Goal: Transaction & Acquisition: Register for event/course

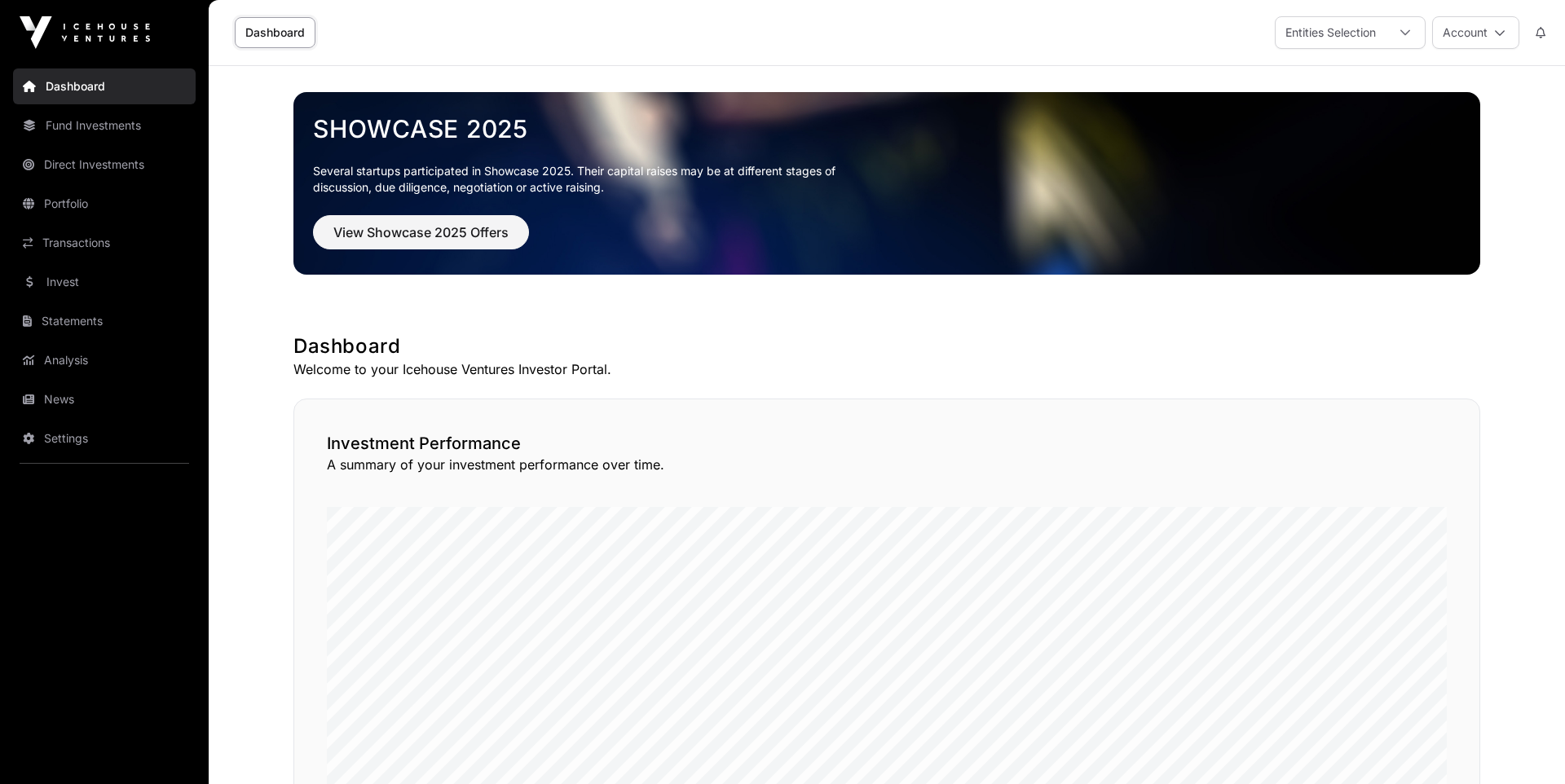
click at [79, 166] on link "Direct Investments" at bounding box center [104, 164] width 182 height 36
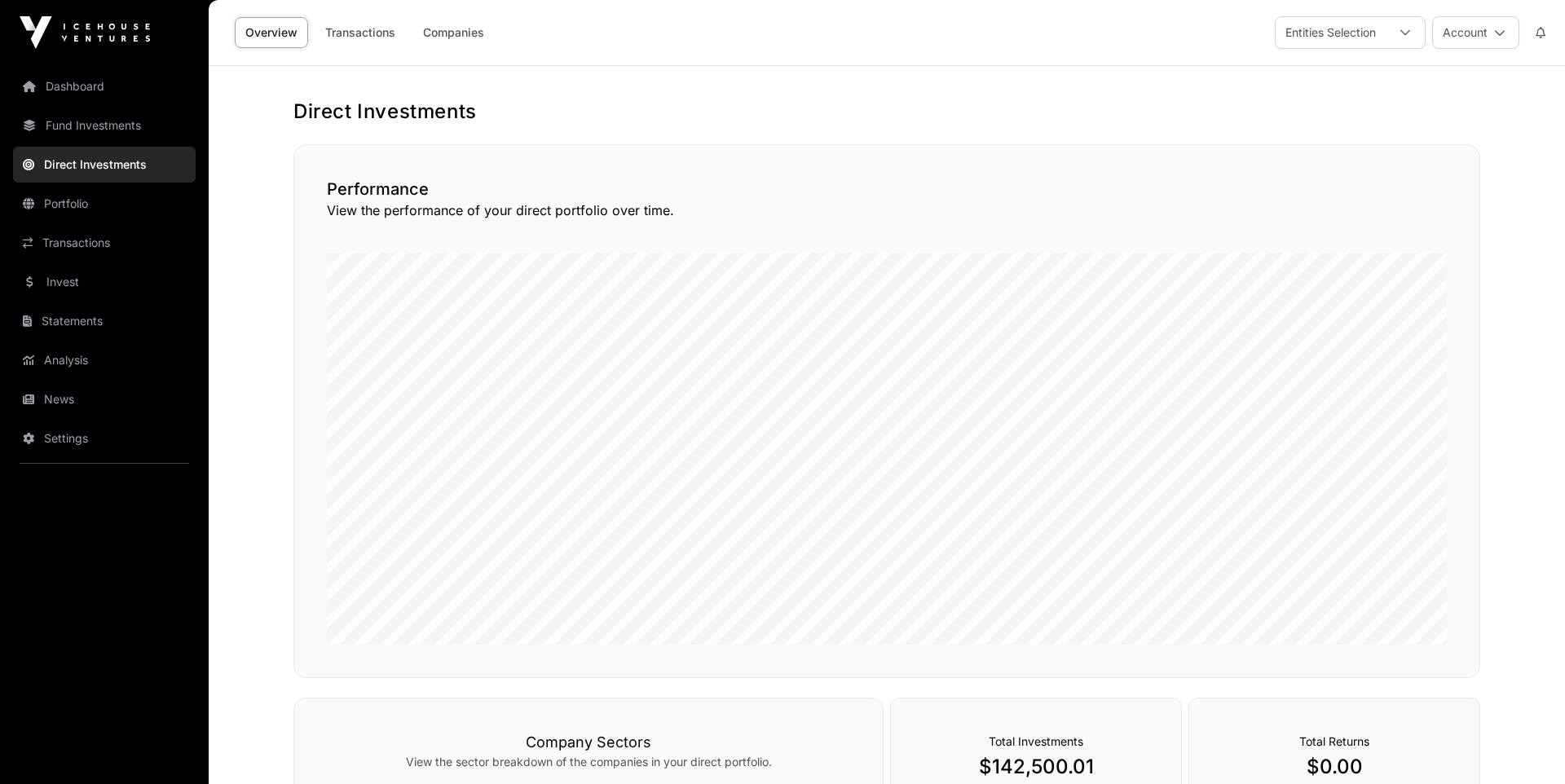
click at [456, 35] on link "Companies" at bounding box center [454, 33] width 82 height 31
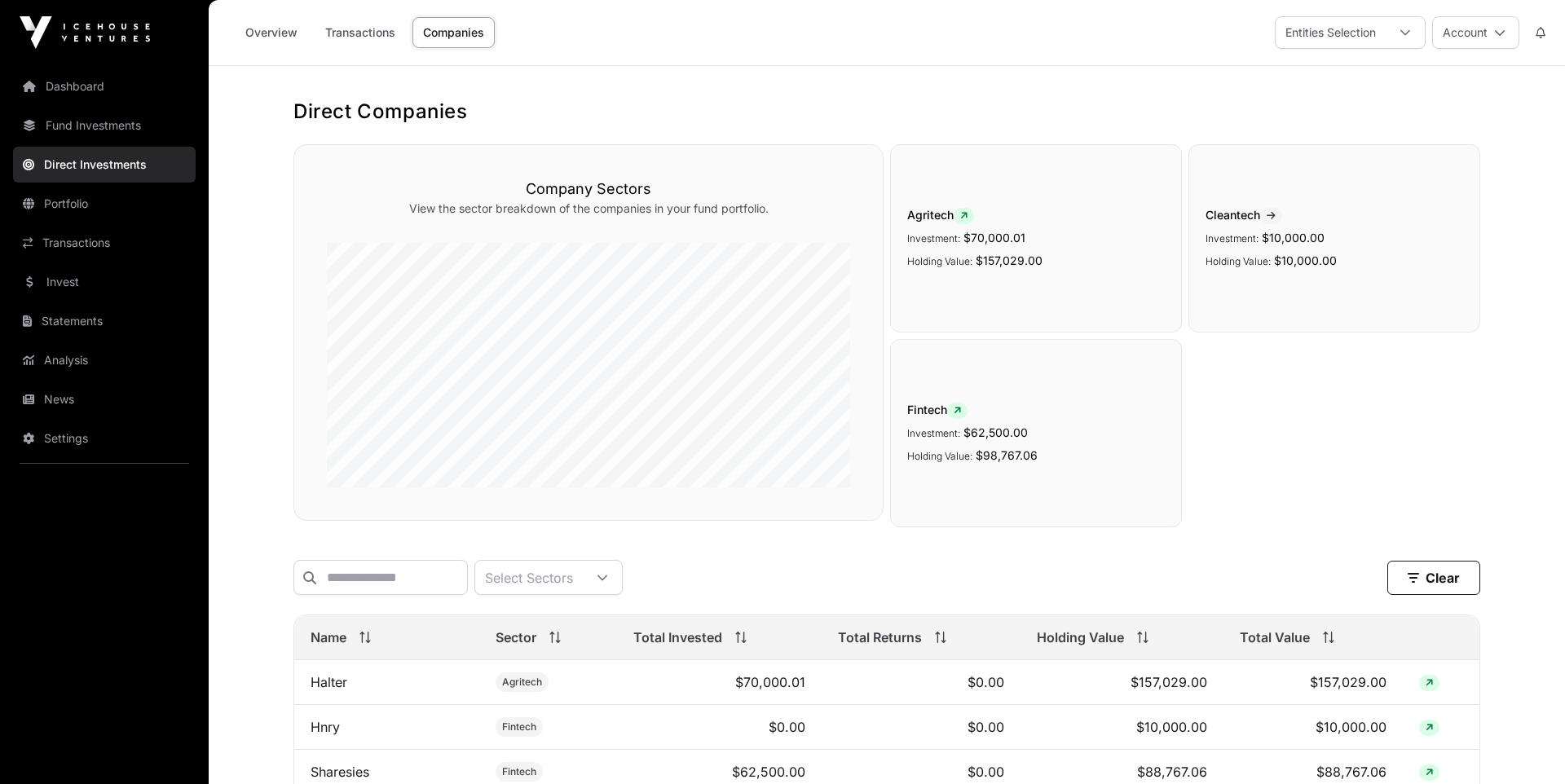
click at [373, 35] on link "Transactions" at bounding box center [360, 33] width 91 height 31
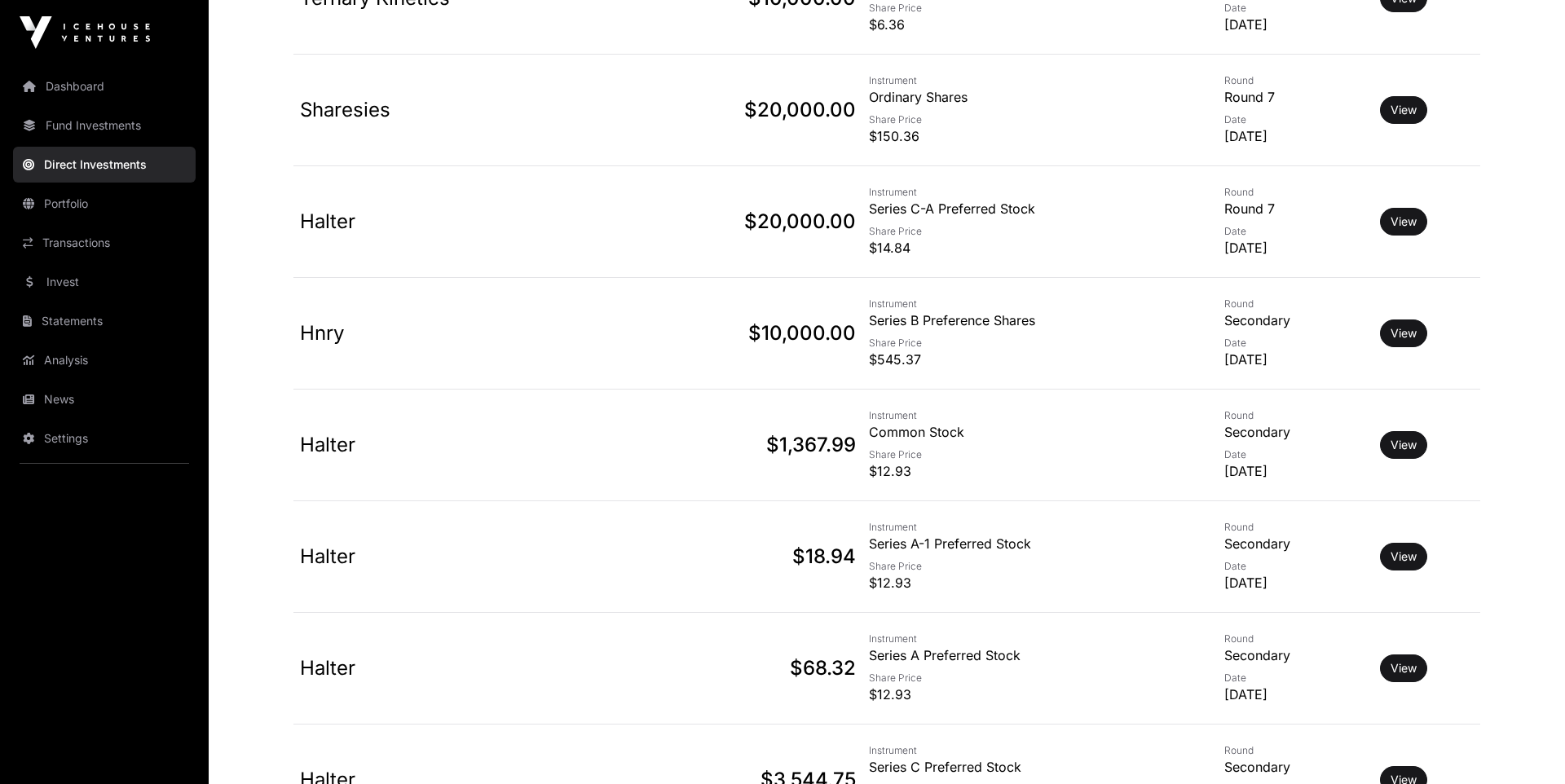
scroll to position [1695, 0]
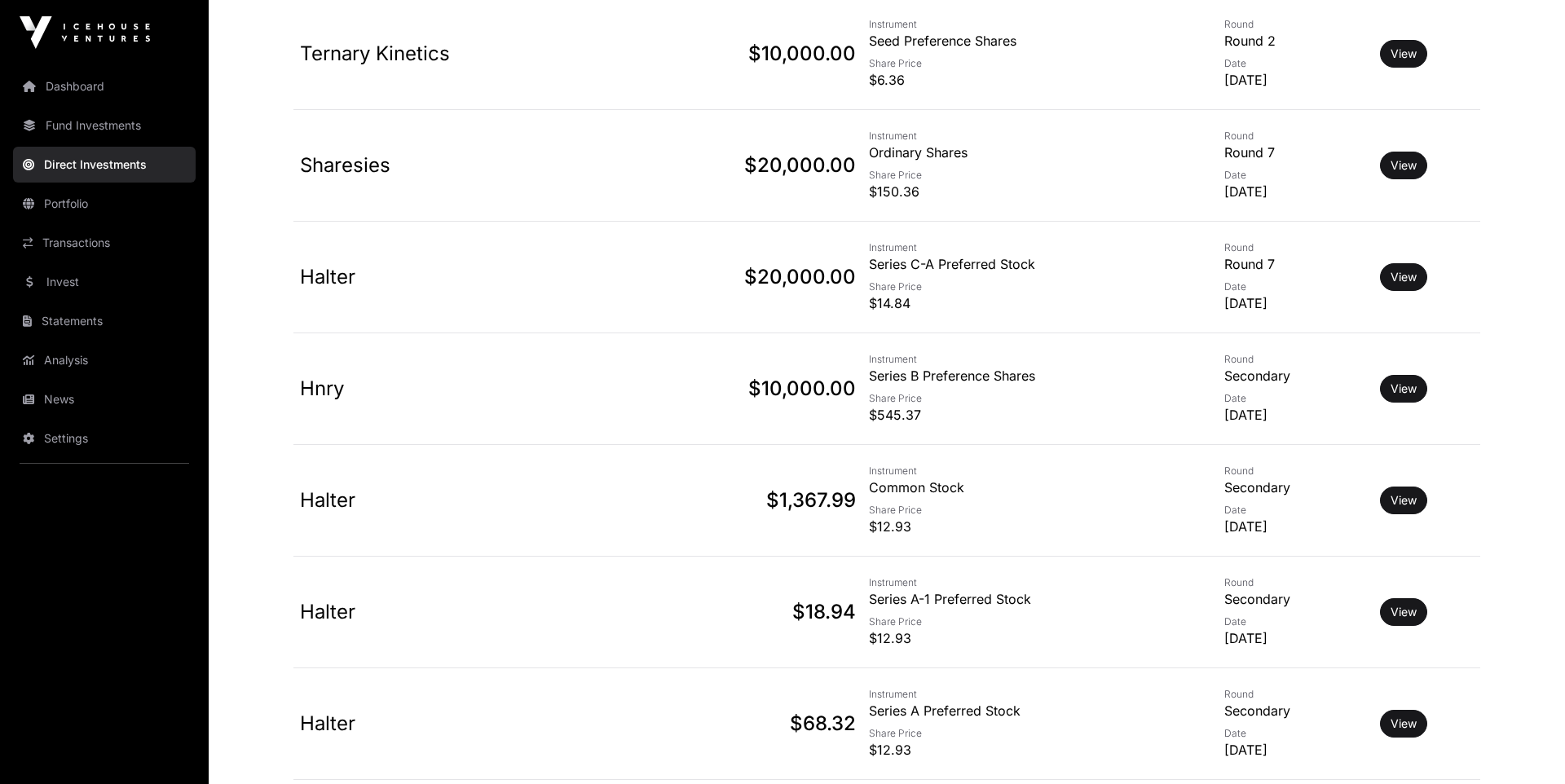
click at [1409, 394] on link "View" at bounding box center [1403, 389] width 26 height 16
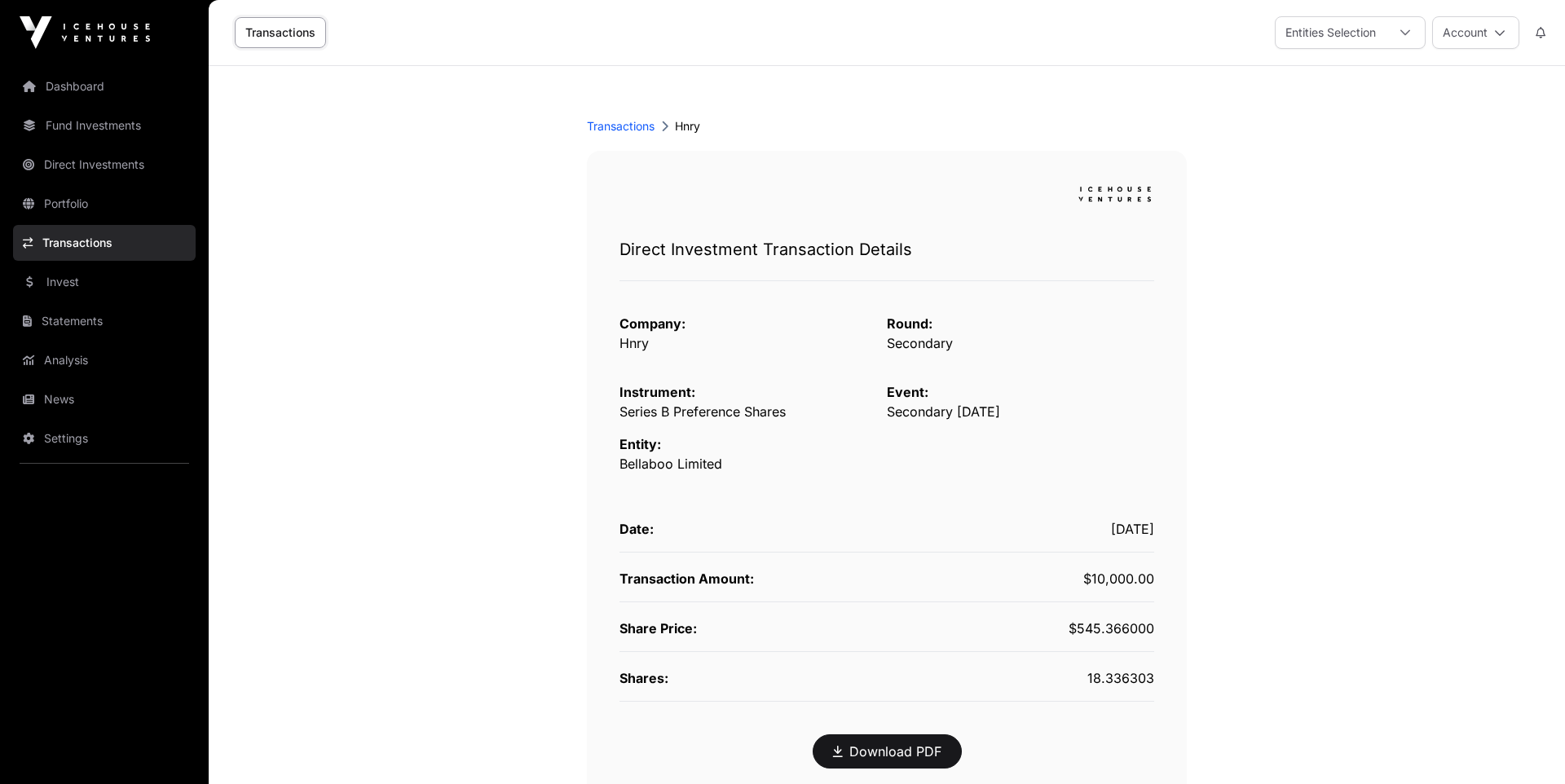
click at [77, 85] on link "Dashboard" at bounding box center [104, 86] width 182 height 36
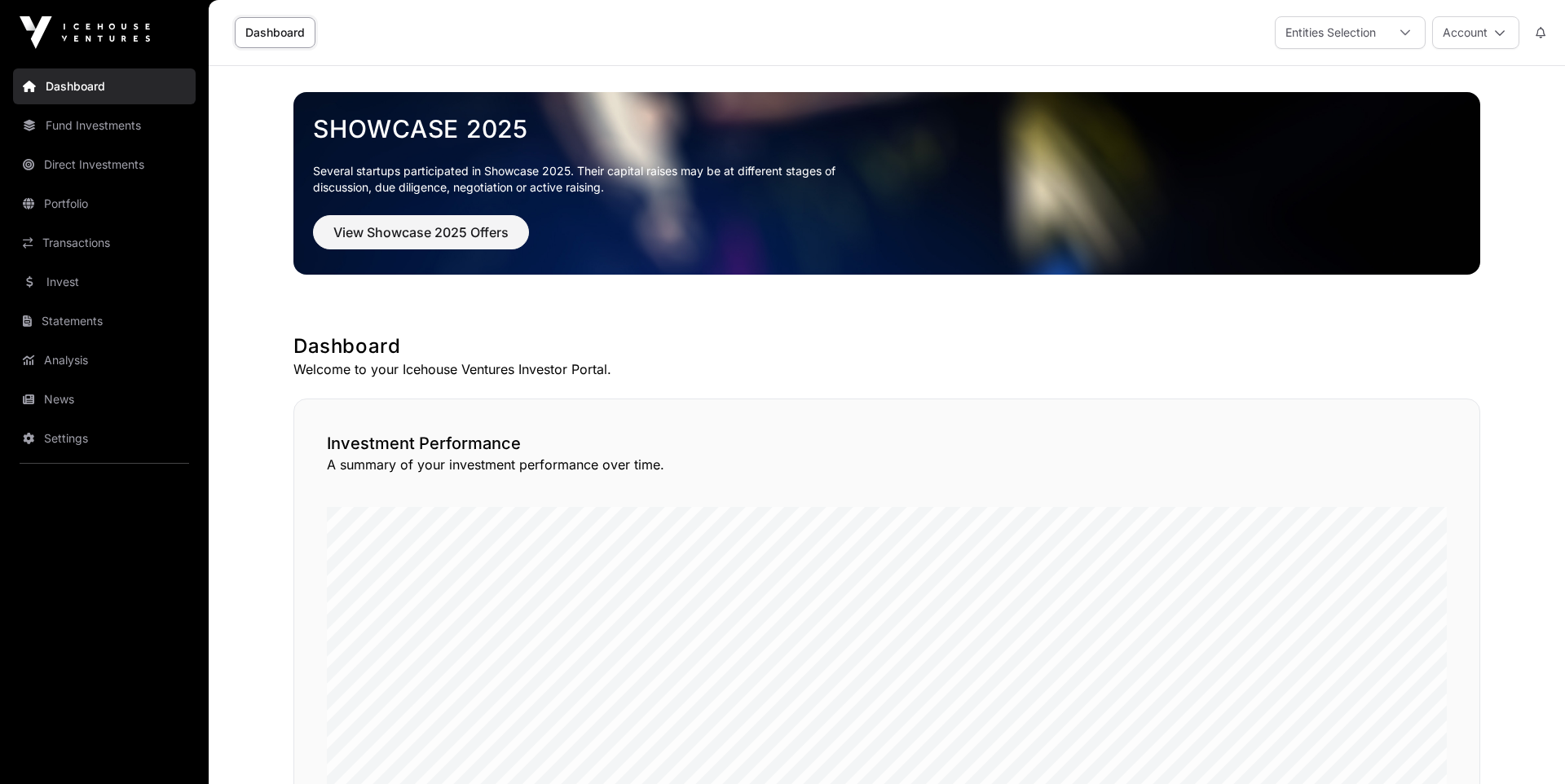
click at [53, 284] on link "Invest" at bounding box center [104, 282] width 182 height 36
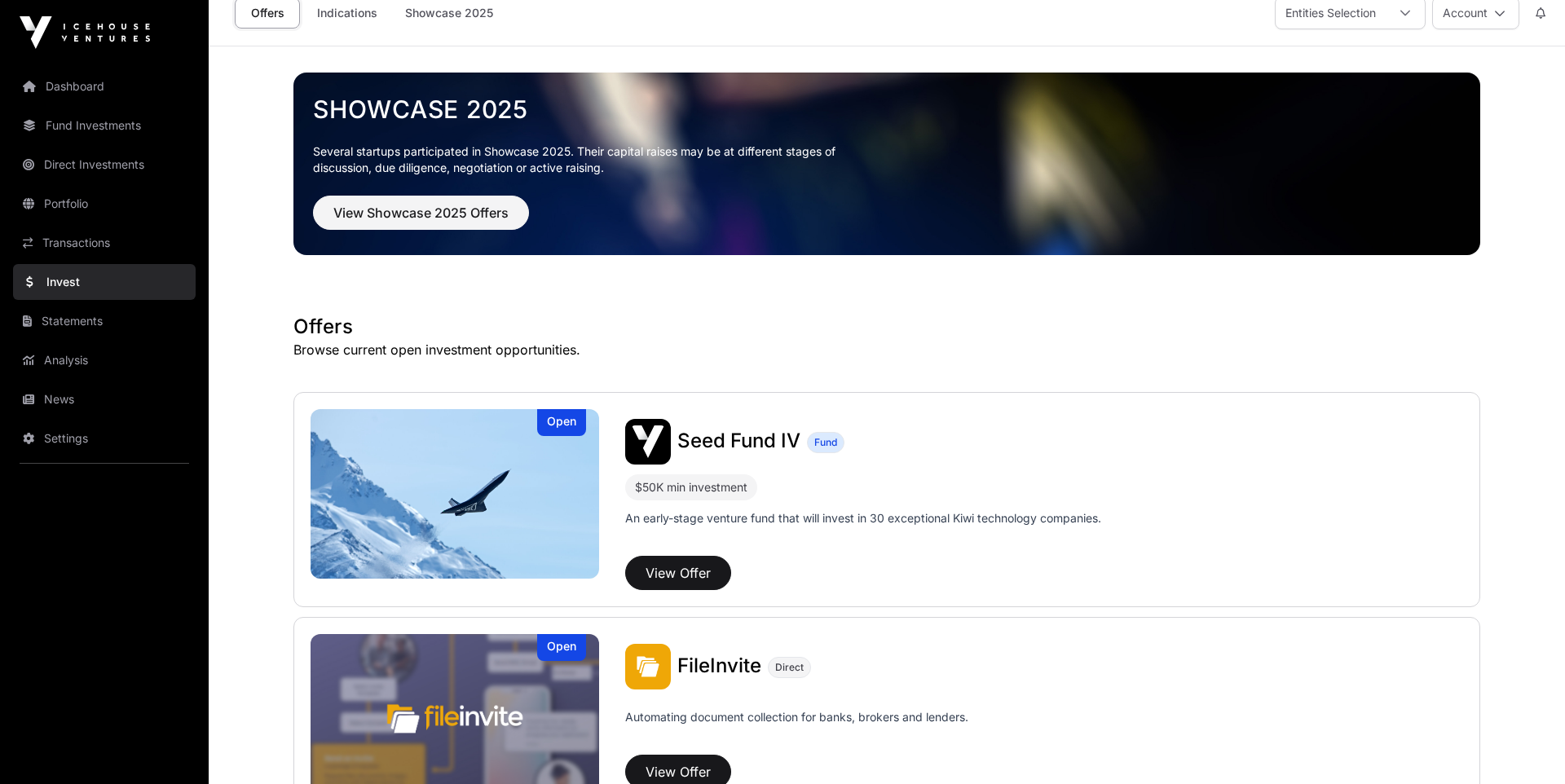
scroll to position [9, 0]
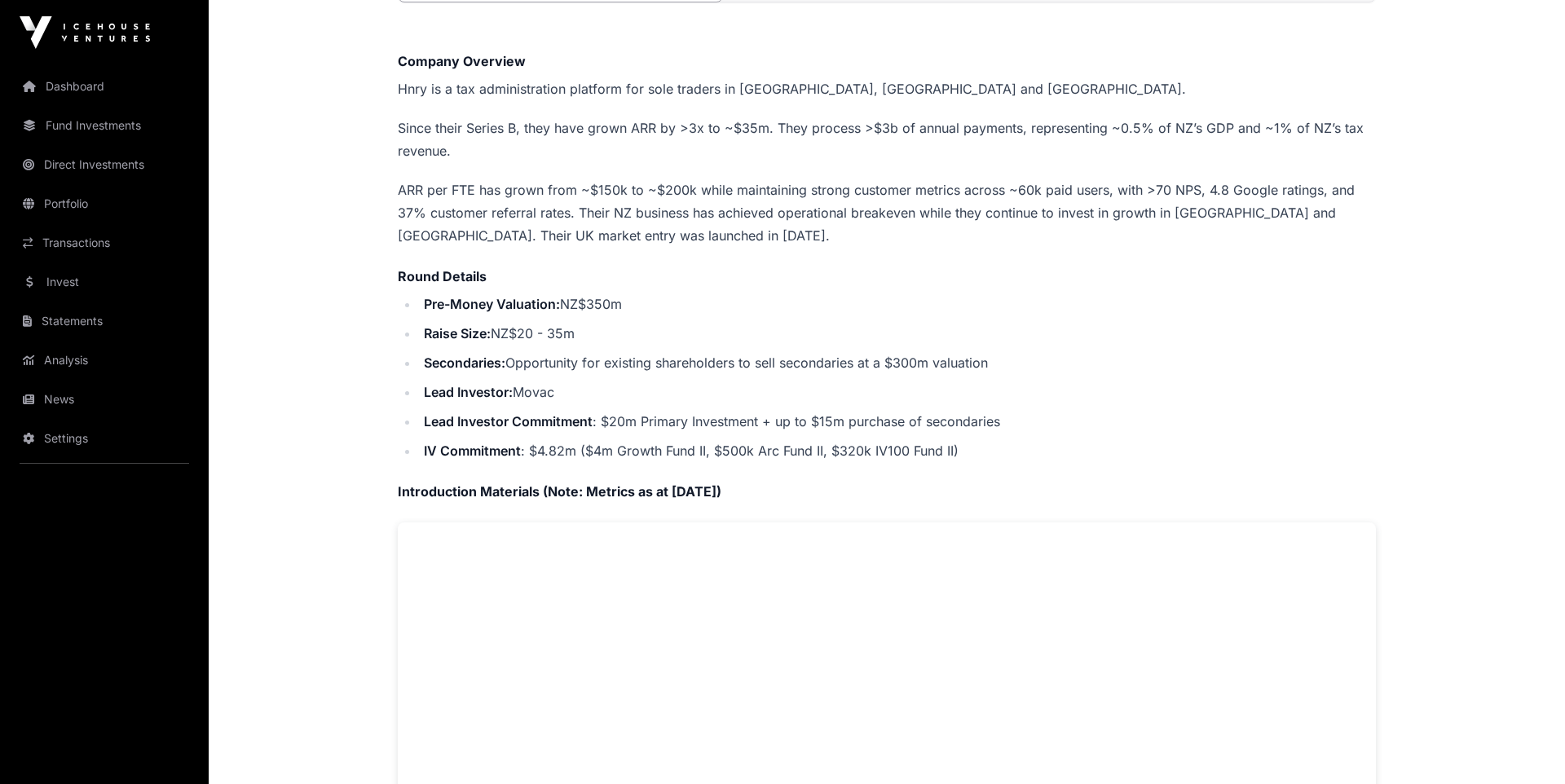
scroll to position [355, 0]
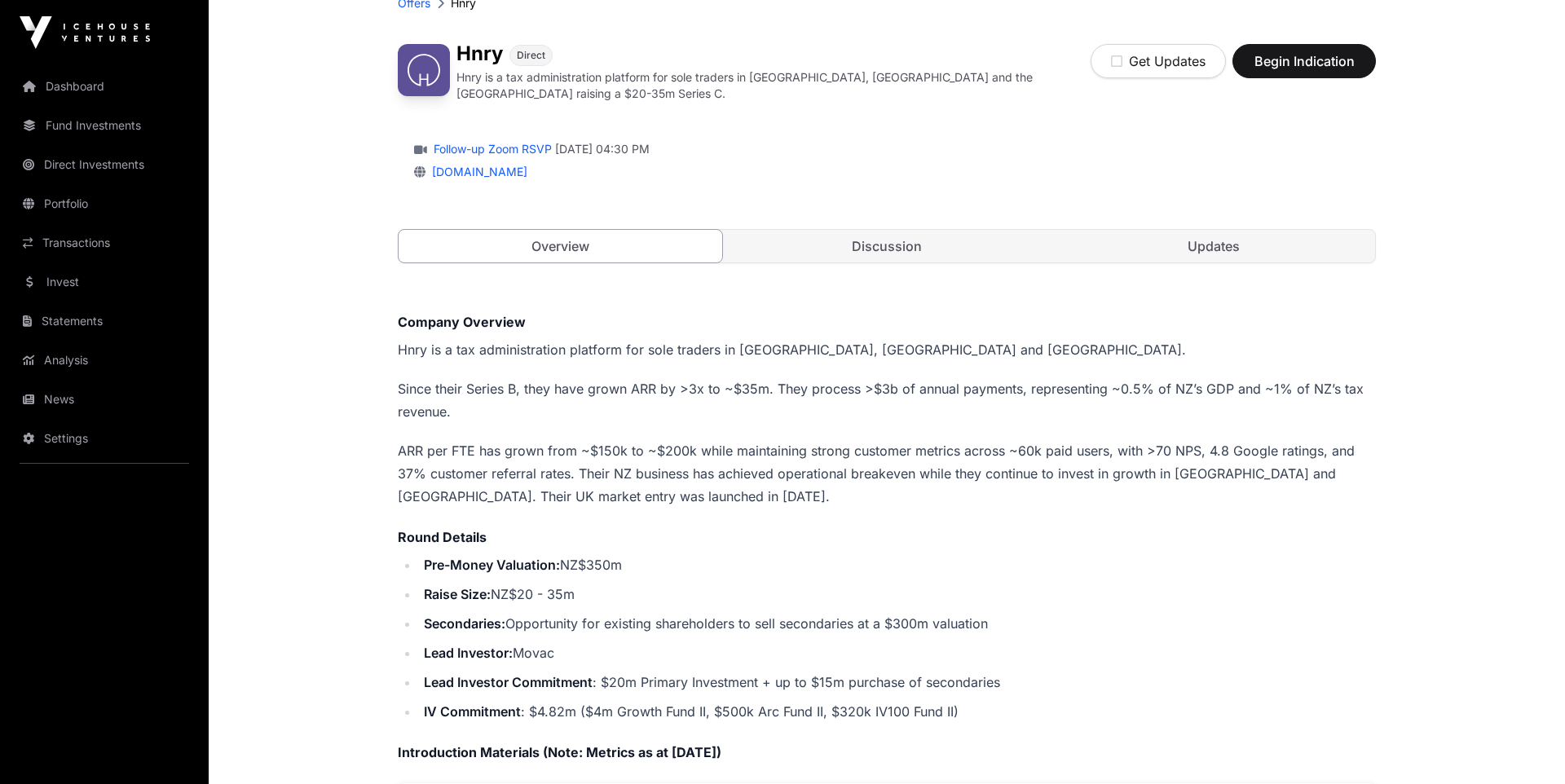
click at [879, 250] on link "Discussion" at bounding box center [887, 247] width 324 height 33
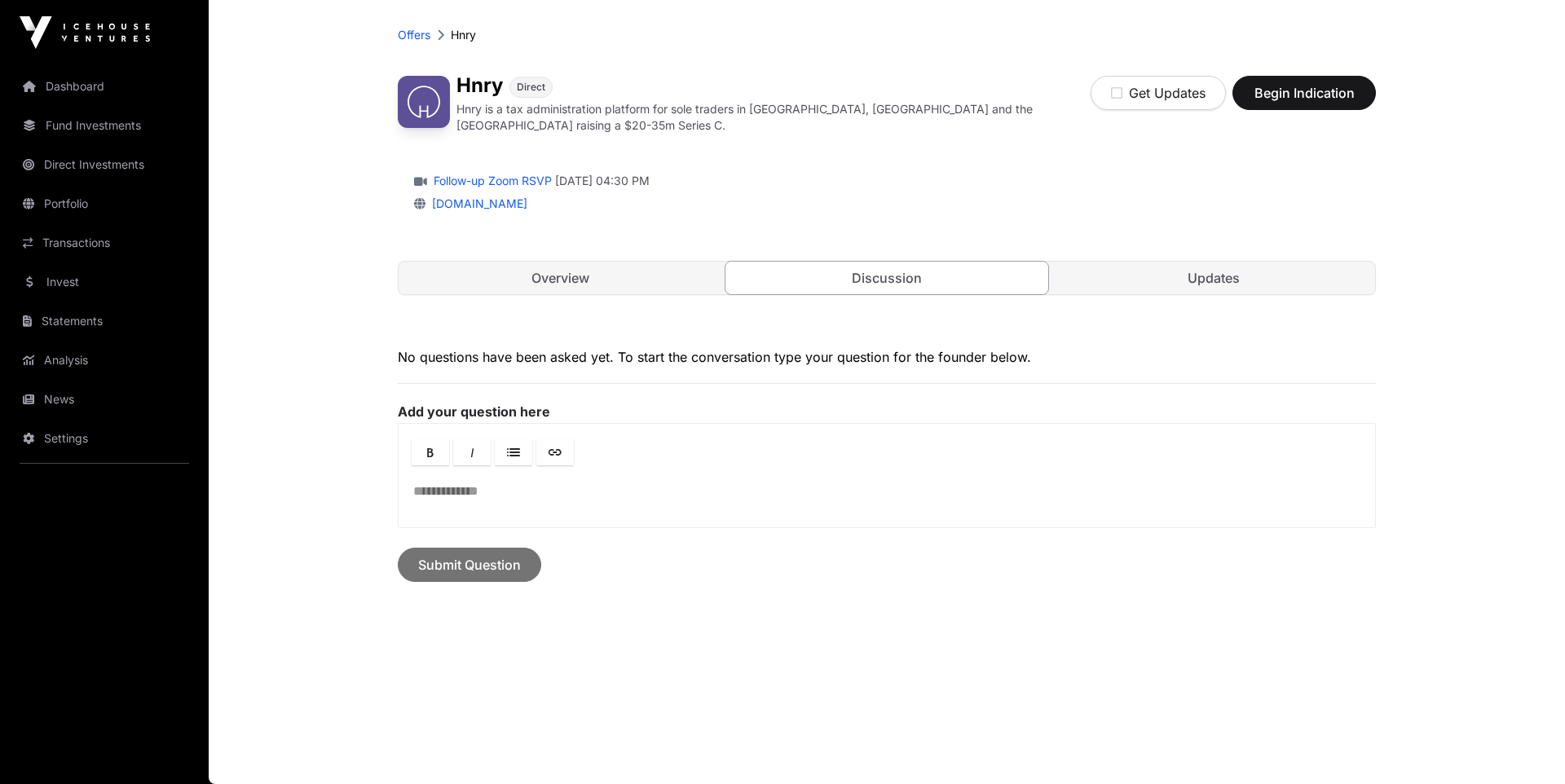
scroll to position [66, 0]
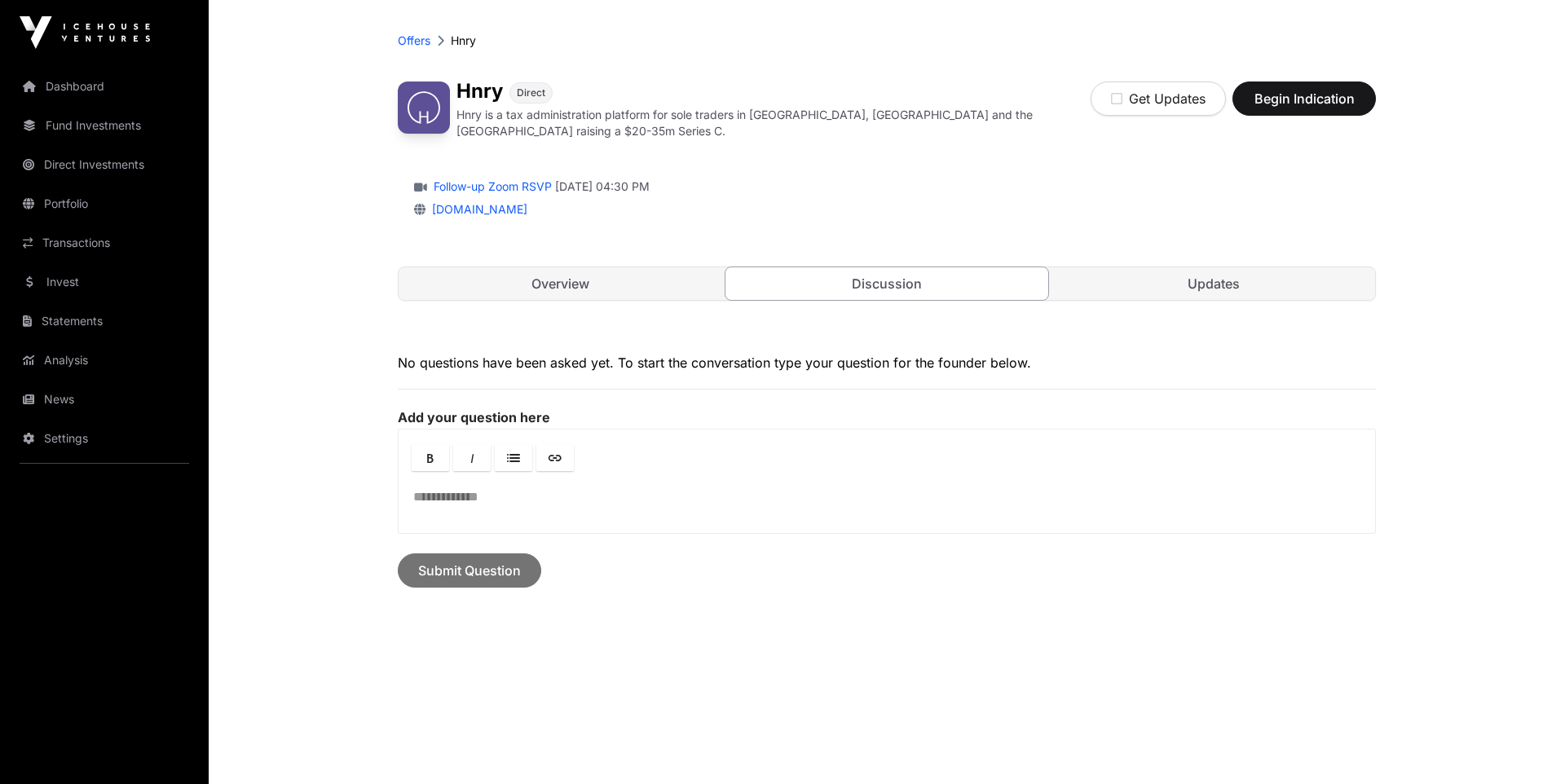
click at [1198, 274] on link "Updates" at bounding box center [1213, 284] width 324 height 33
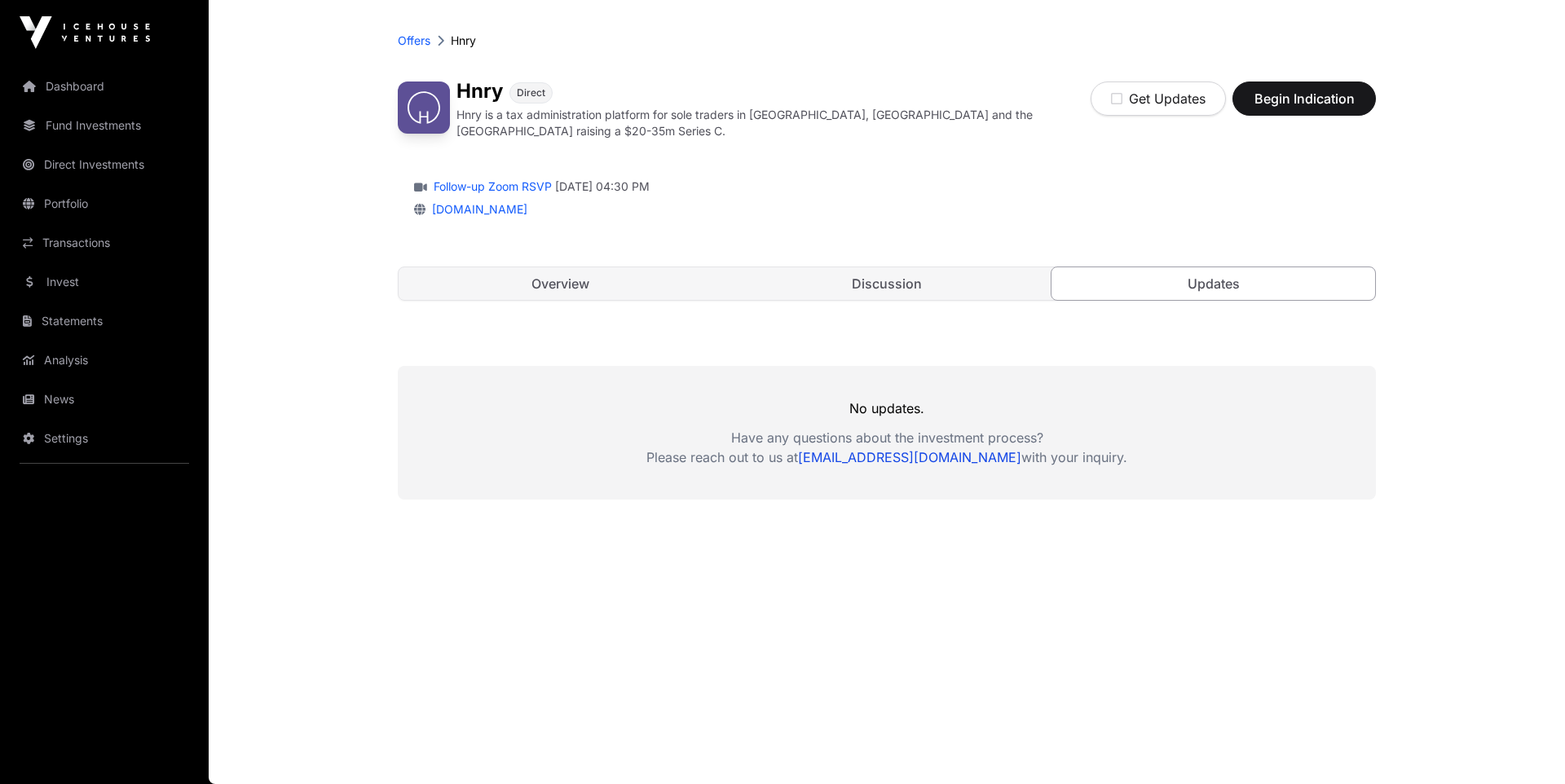
click at [606, 279] on link "Overview" at bounding box center [561, 284] width 324 height 33
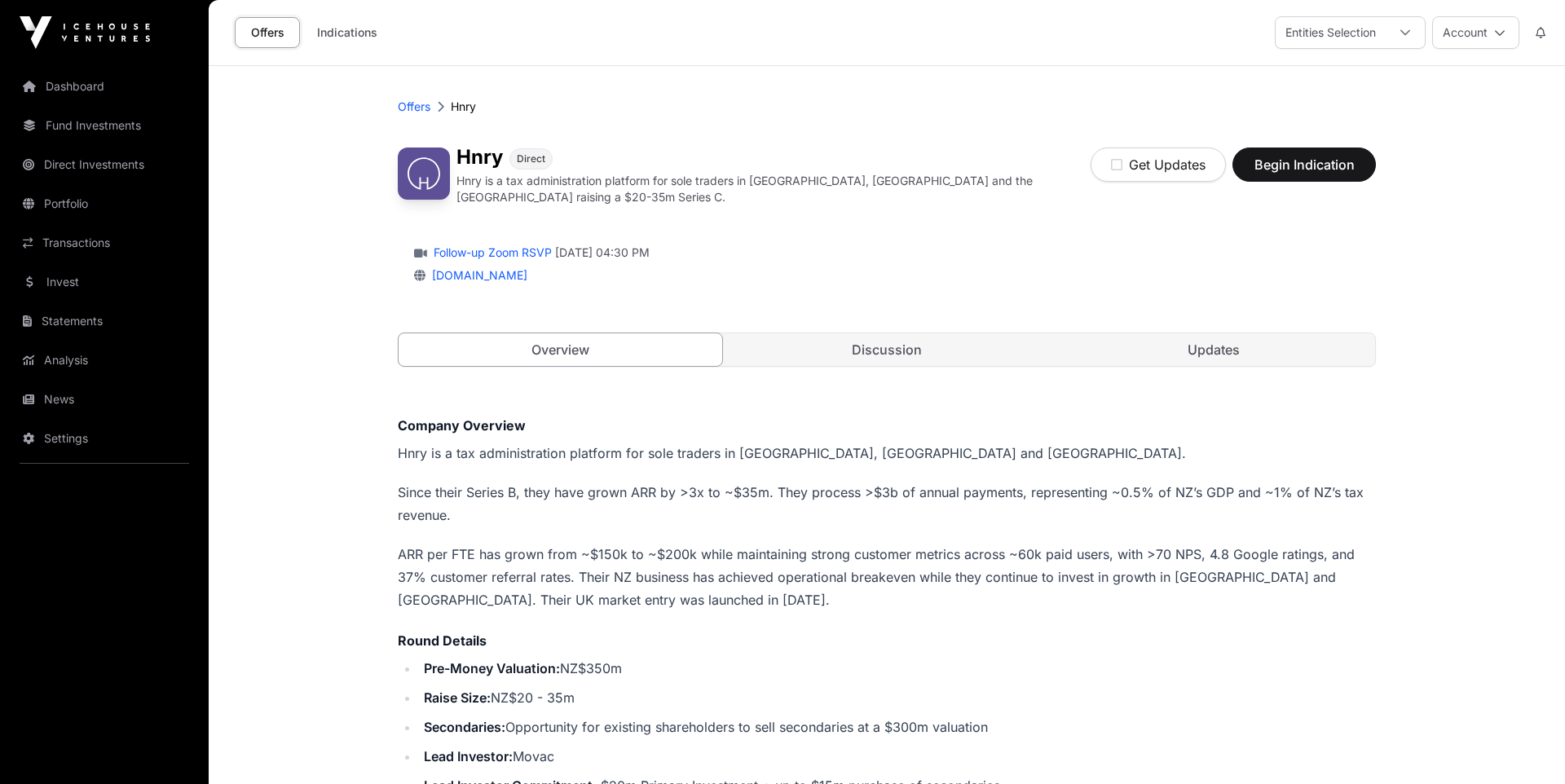
click at [109, 160] on link "Direct Investments" at bounding box center [104, 164] width 182 height 36
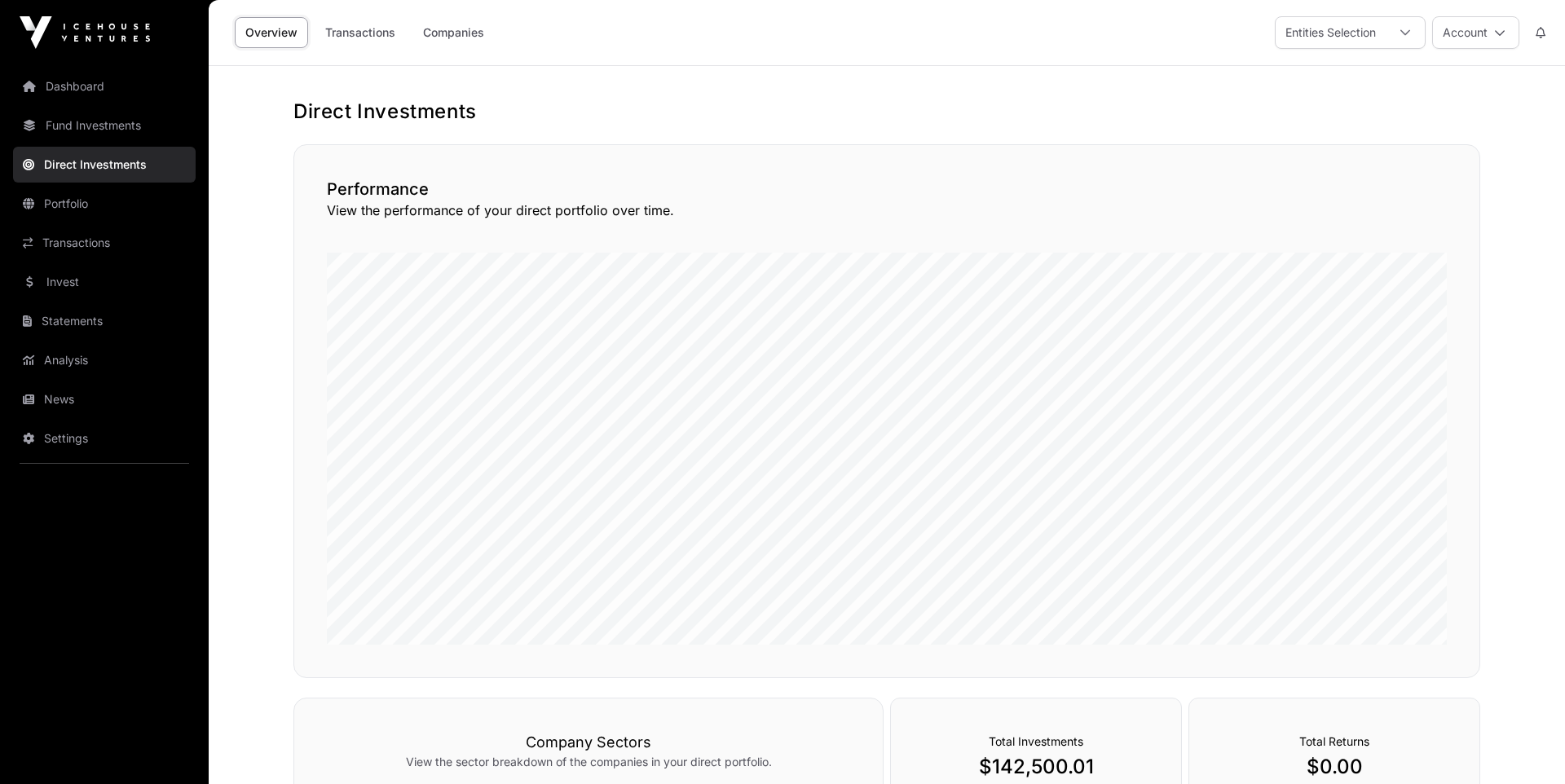
click at [443, 35] on link "Companies" at bounding box center [454, 33] width 82 height 31
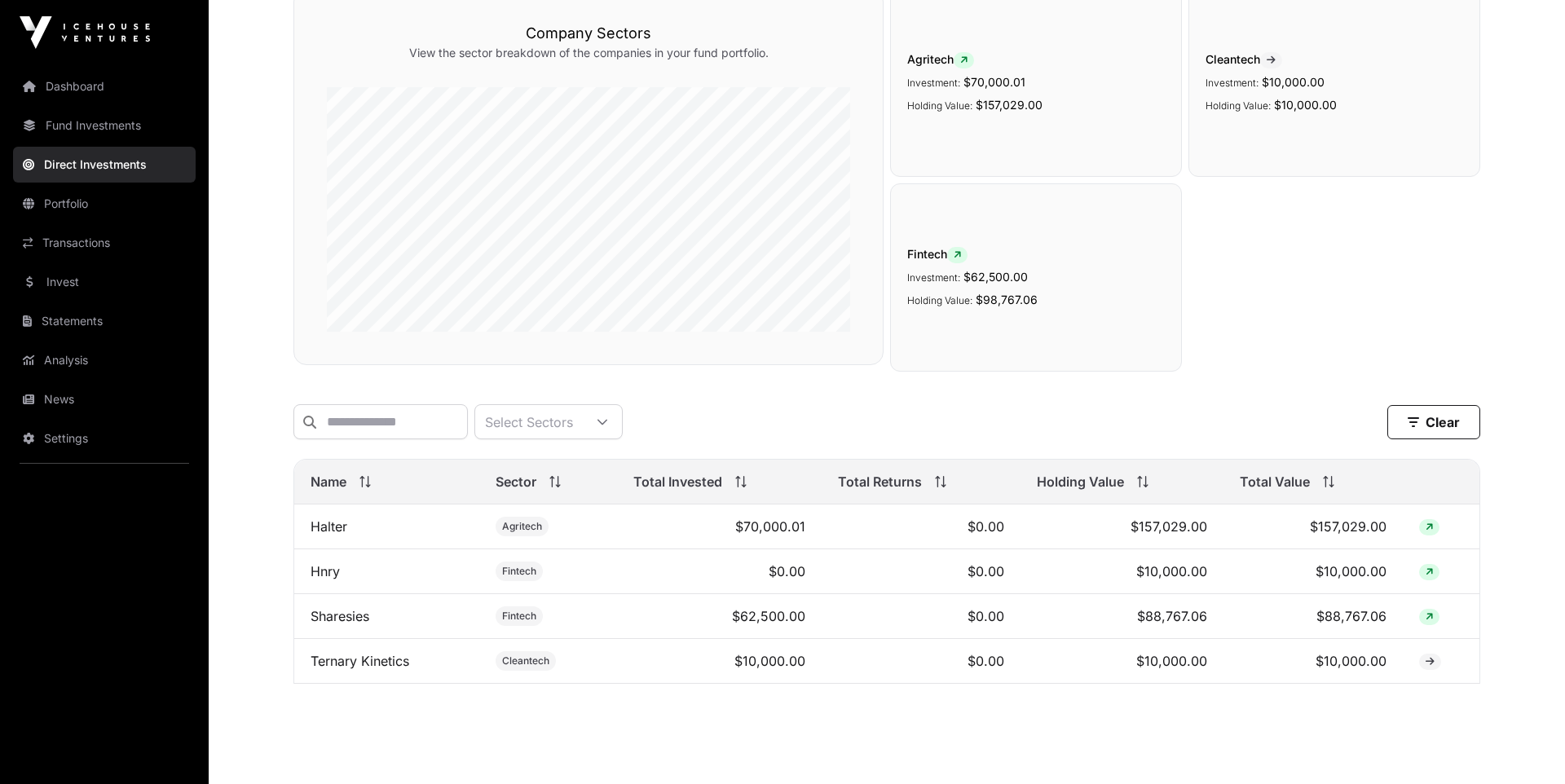
scroll to position [195, 0]
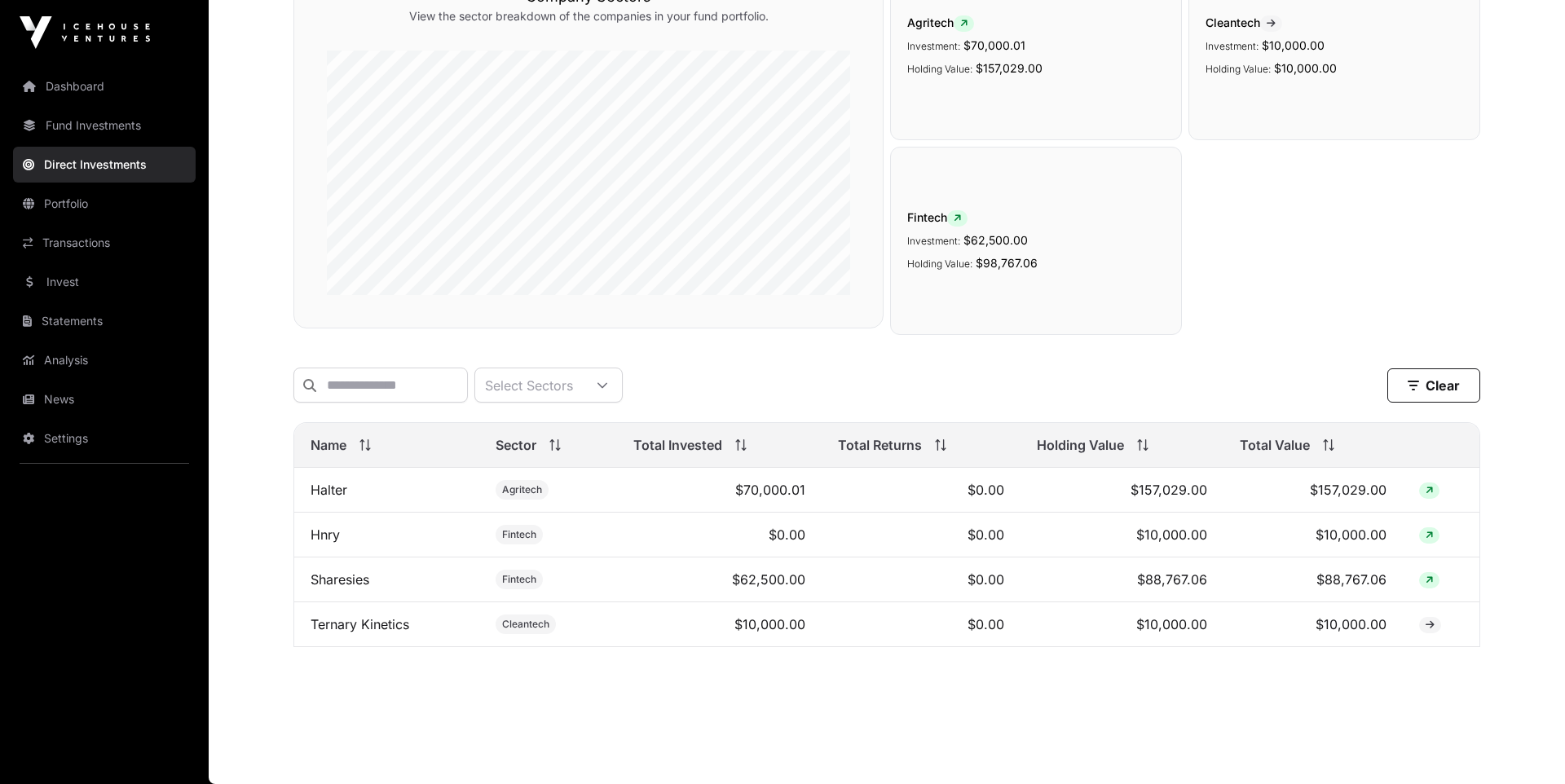
click at [63, 83] on link "Dashboard" at bounding box center [104, 86] width 182 height 36
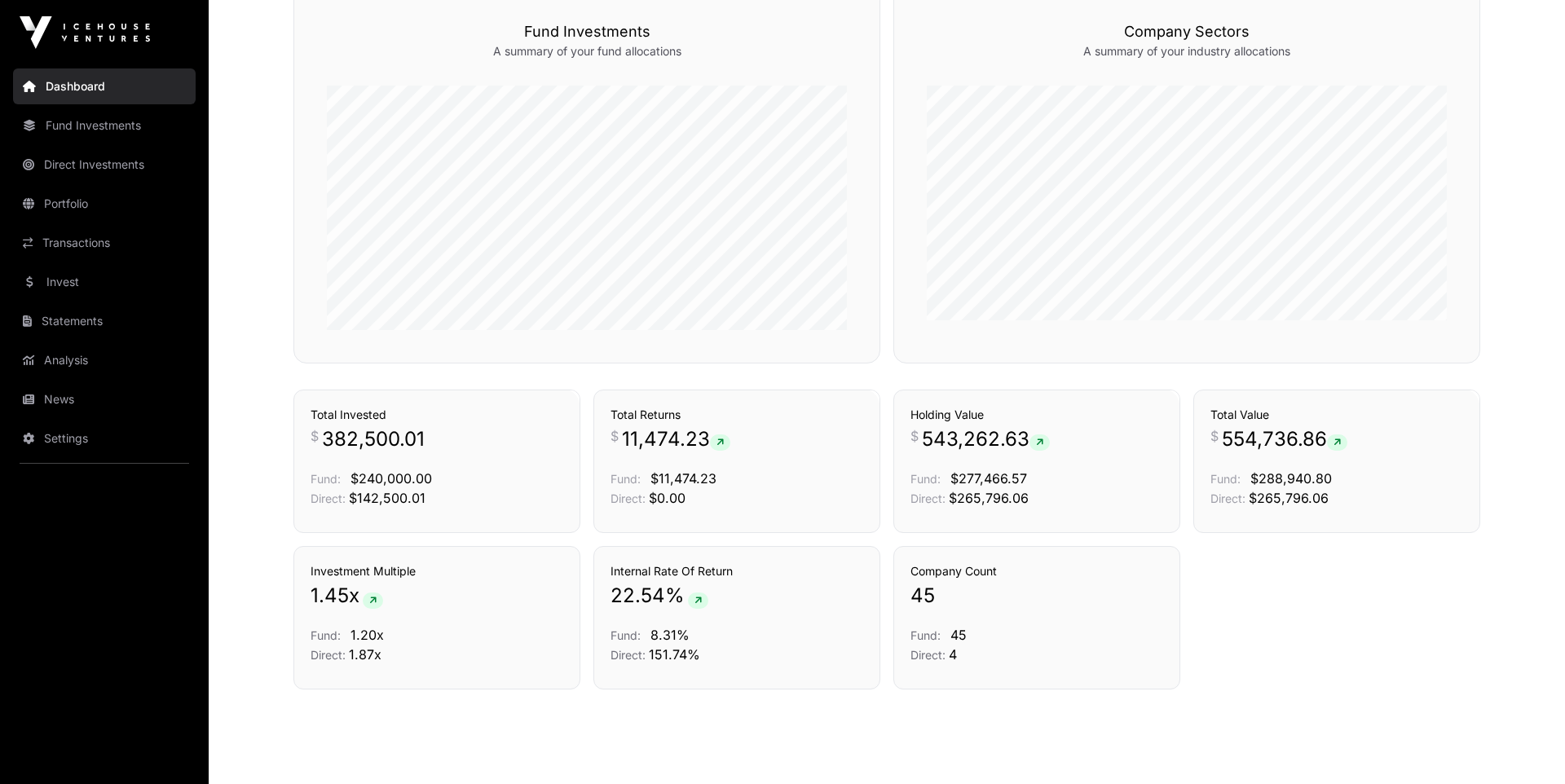
scroll to position [970, 0]
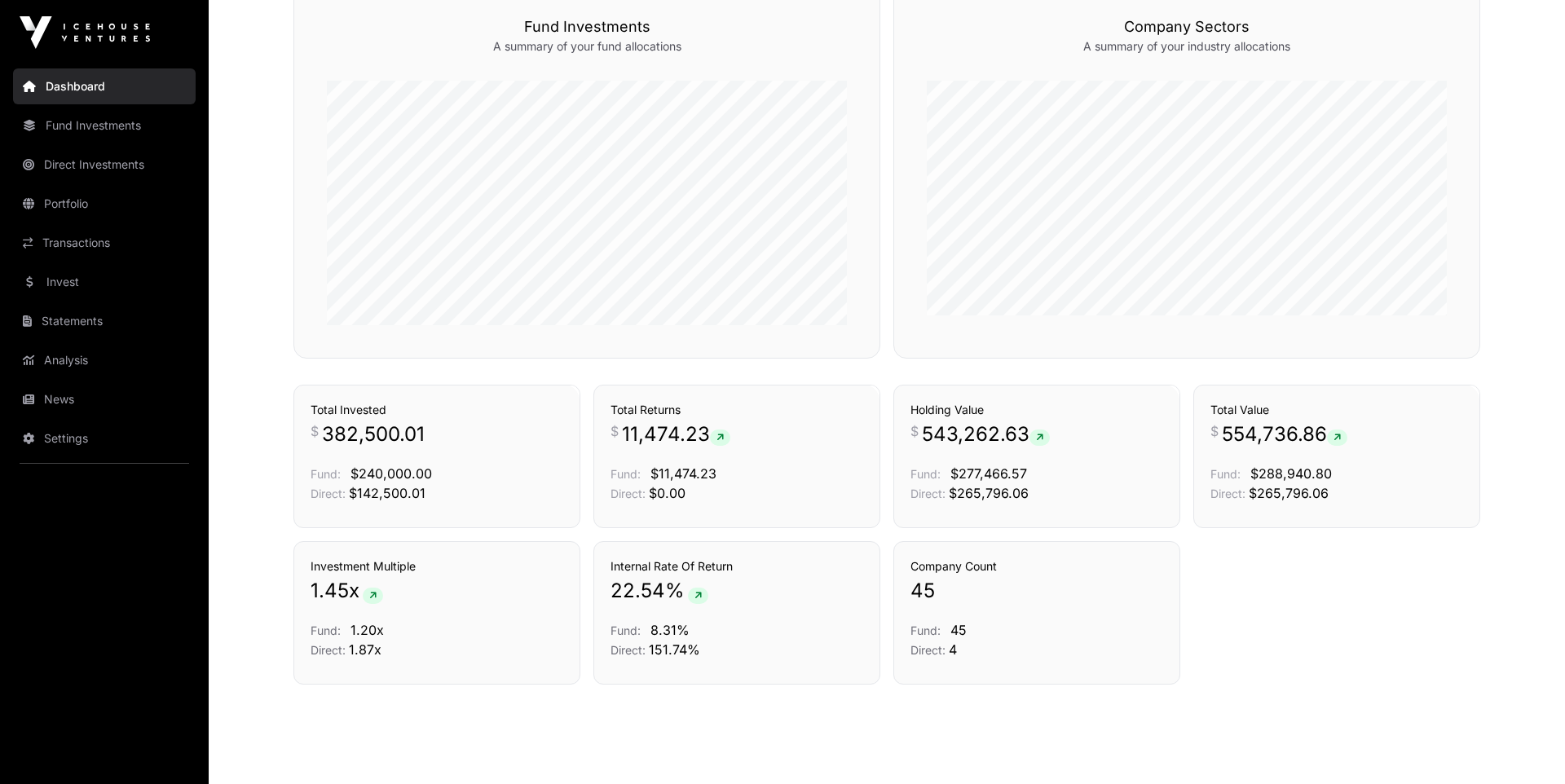
click at [119, 160] on link "Direct Investments" at bounding box center [104, 164] width 182 height 36
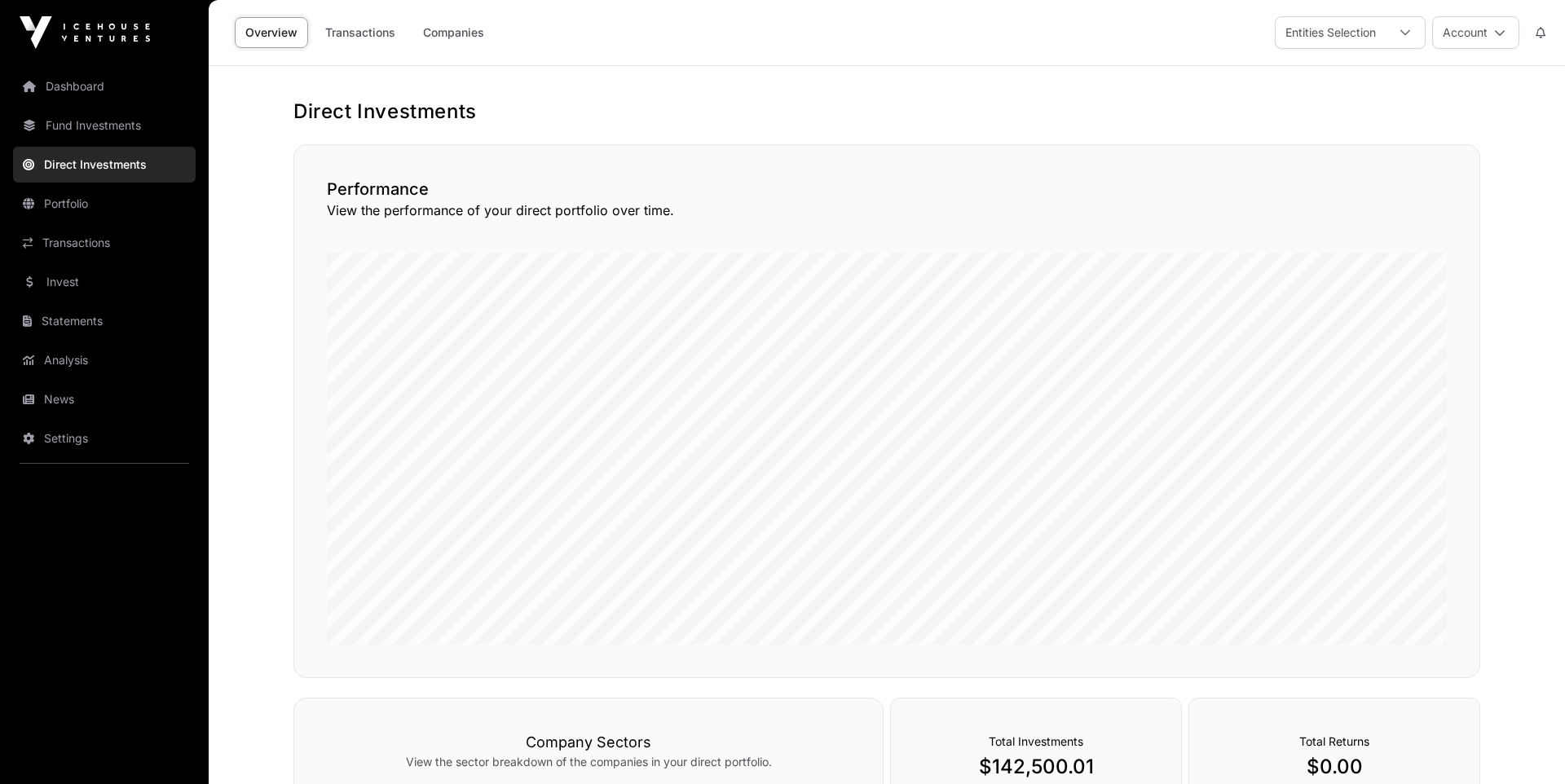
click at [473, 30] on link "Companies" at bounding box center [454, 33] width 82 height 31
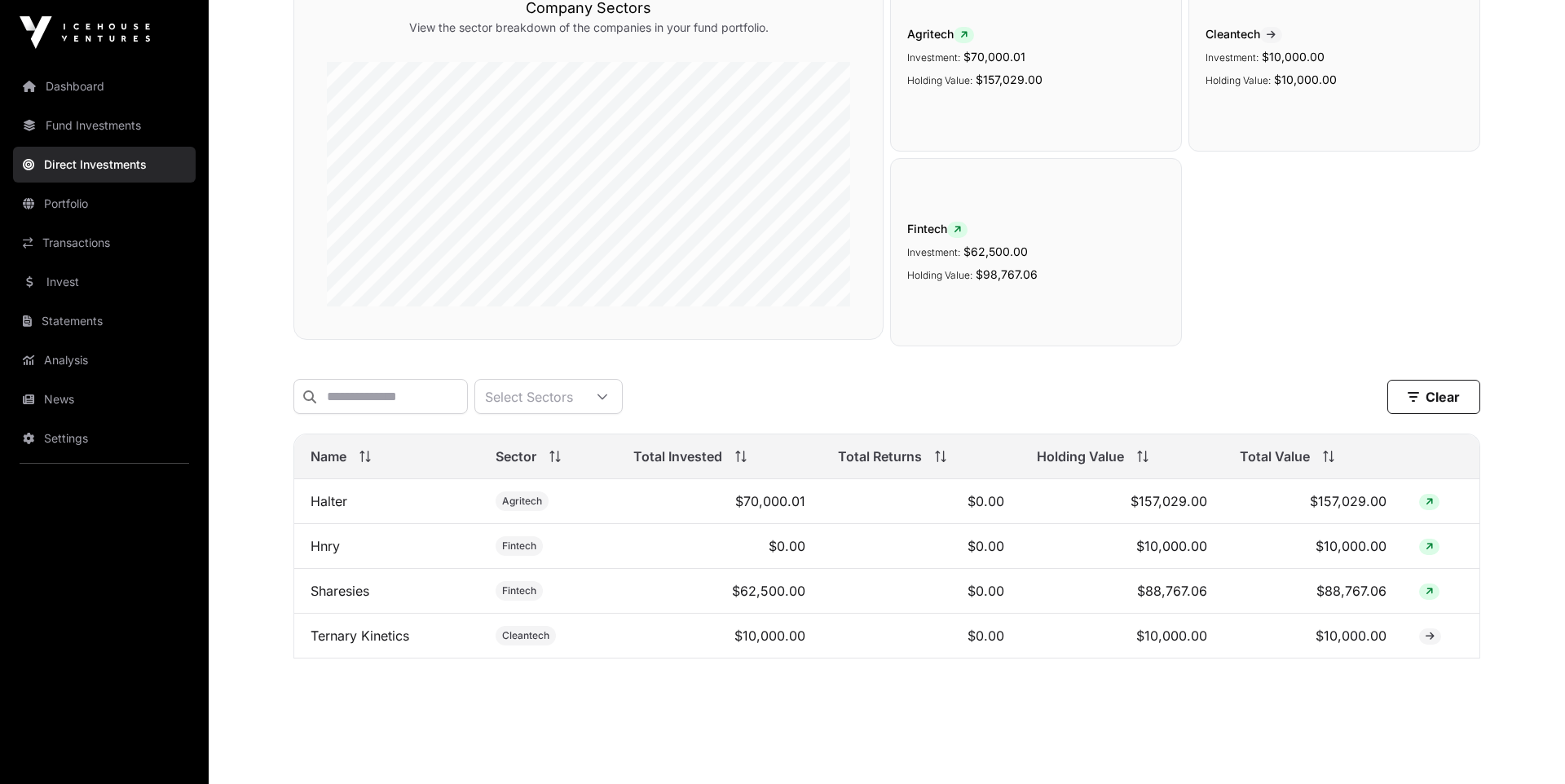
scroll to position [195, 0]
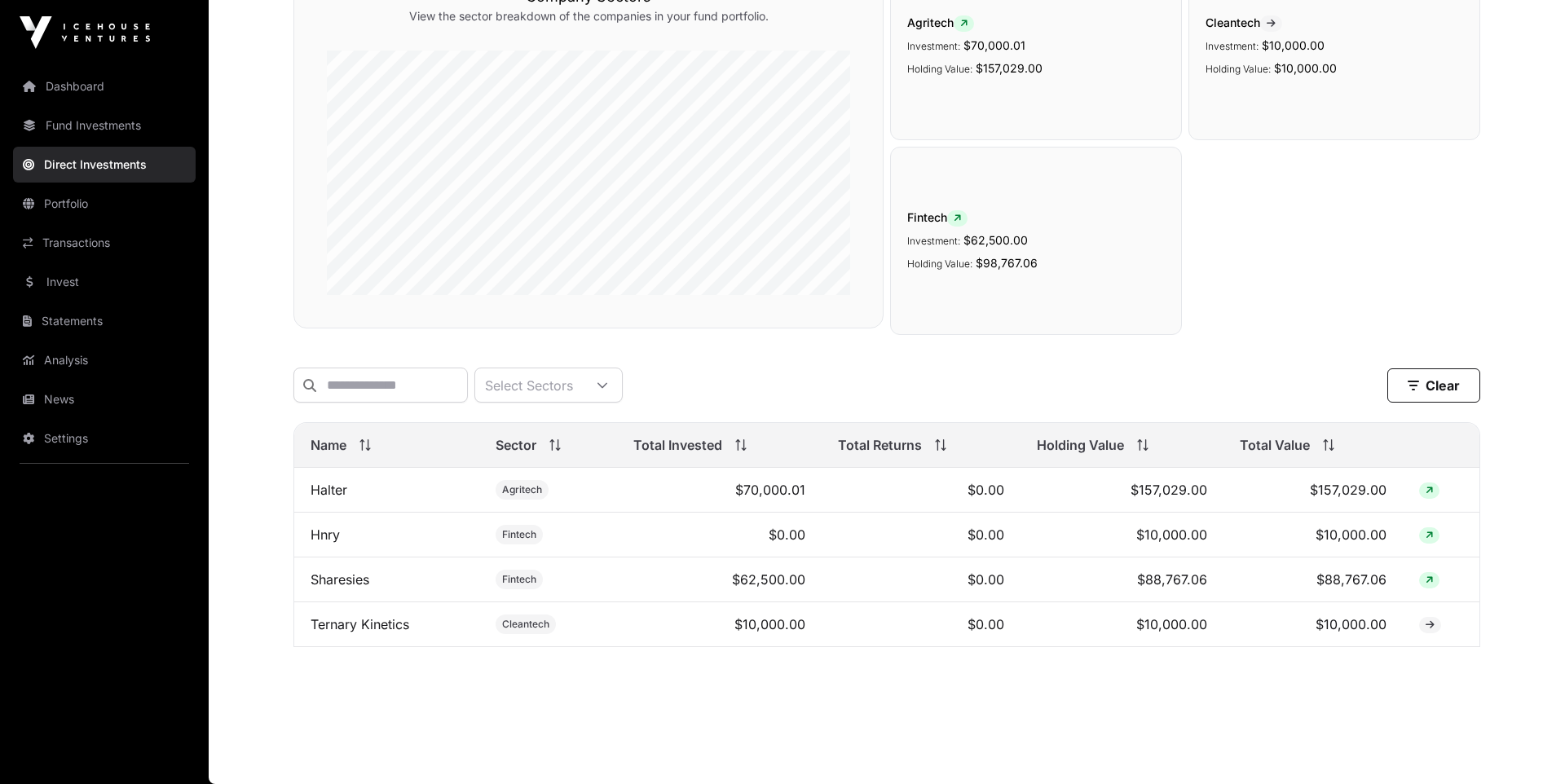
click at [74, 127] on link "Fund Investments" at bounding box center [104, 126] width 182 height 36
click at [94, 126] on link "Fund Investments" at bounding box center [104, 126] width 182 height 36
click at [44, 126] on link "Fund Investments" at bounding box center [104, 126] width 182 height 36
click at [53, 83] on link "Dashboard" at bounding box center [104, 86] width 182 height 36
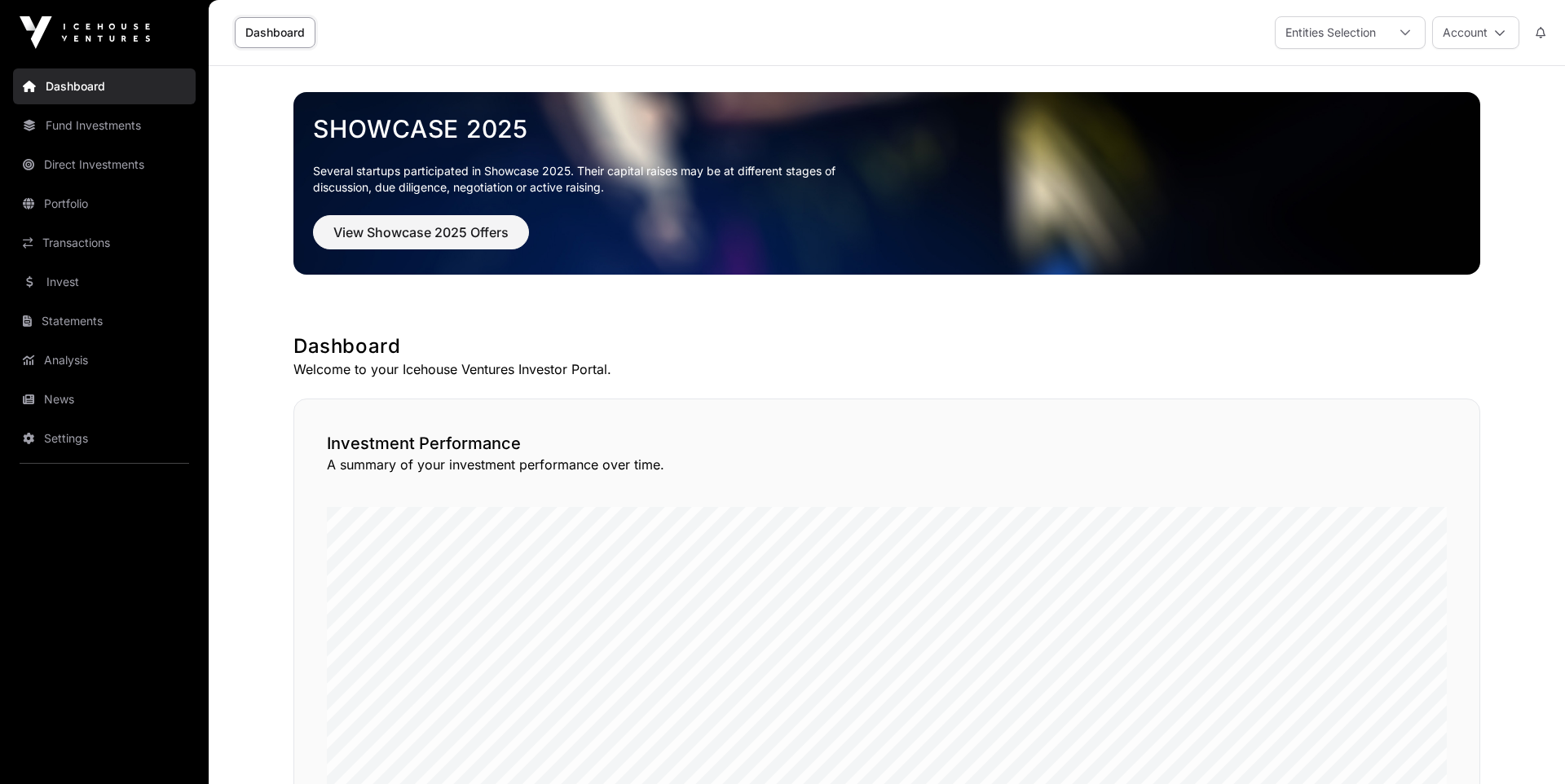
click at [45, 123] on link "Fund Investments" at bounding box center [104, 126] width 182 height 36
click at [89, 123] on link "Fund Investments" at bounding box center [104, 126] width 182 height 36
click at [85, 210] on link "Portfolio" at bounding box center [104, 204] width 182 height 36
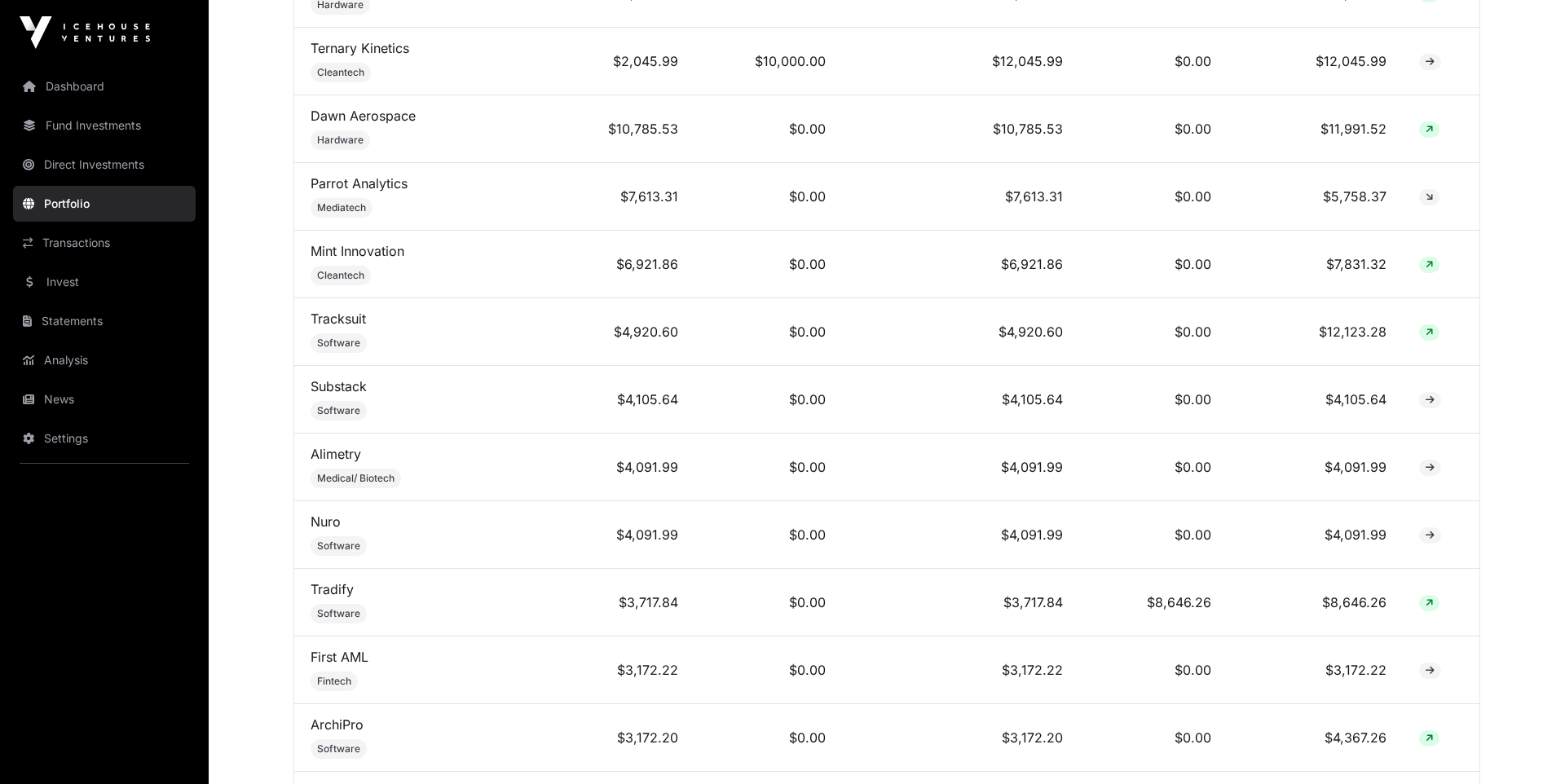
scroll to position [1116, 0]
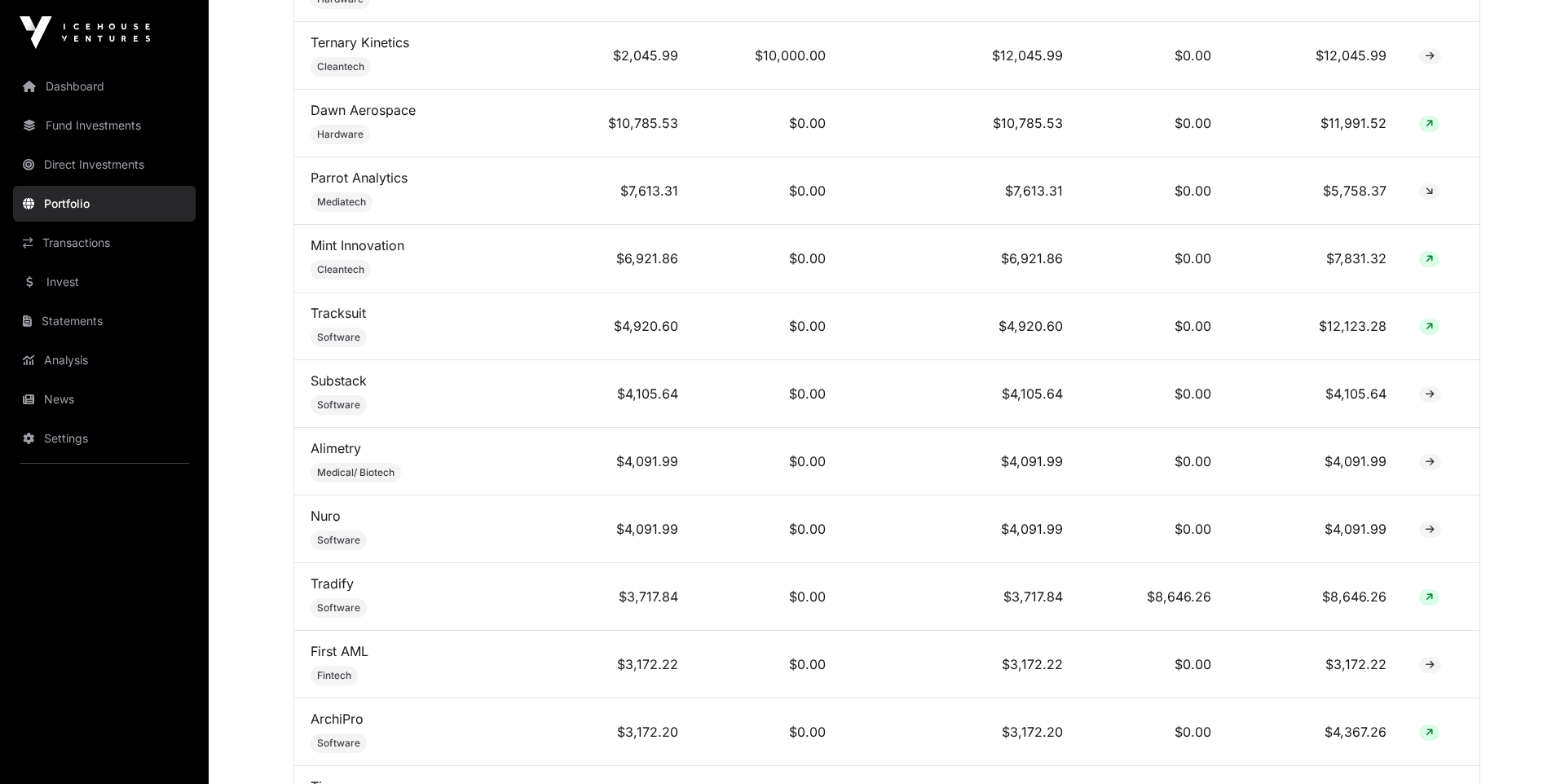
click at [87, 75] on link "Dashboard" at bounding box center [104, 86] width 182 height 36
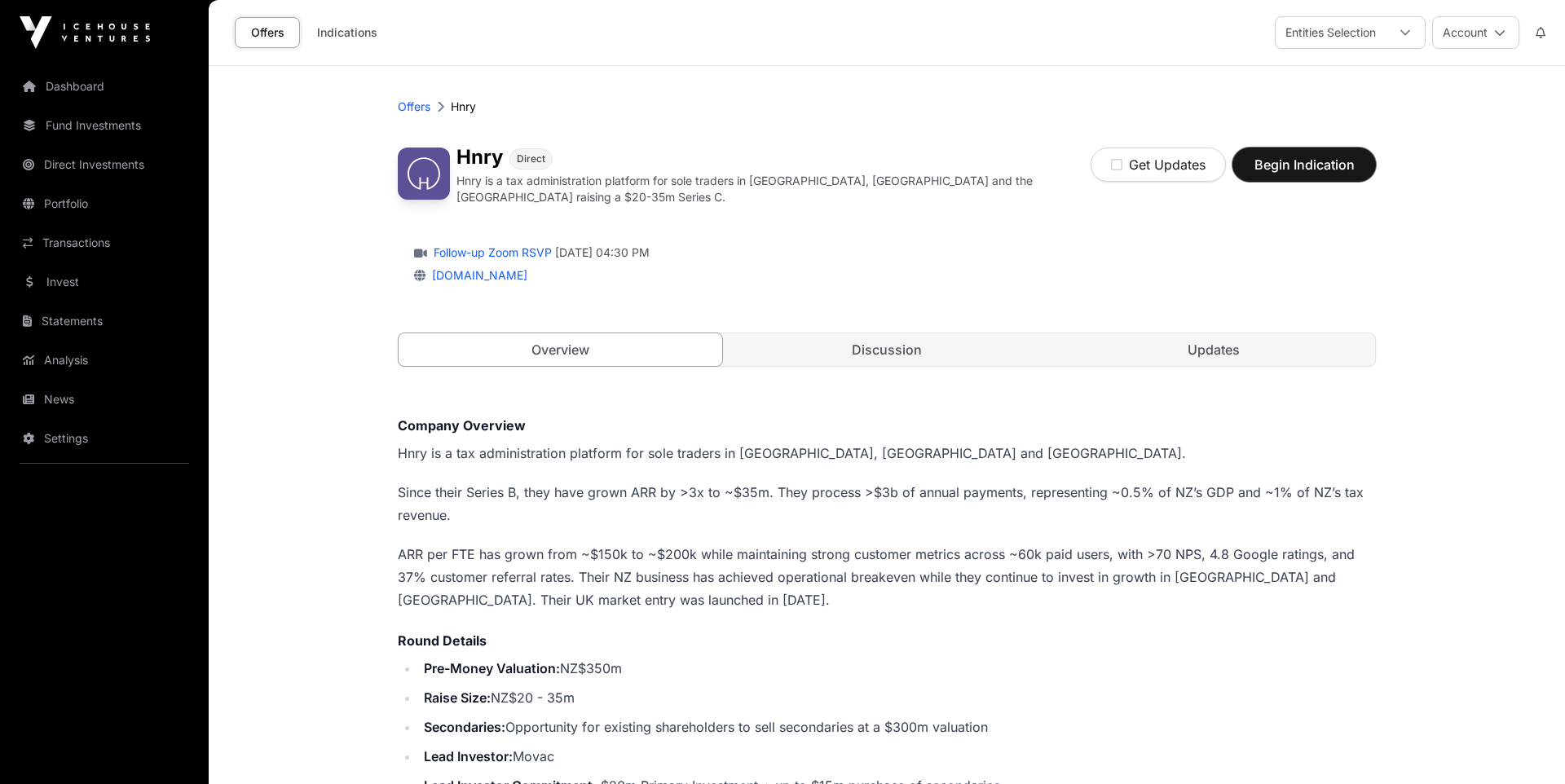
click at [1282, 170] on span "Begin Indication" at bounding box center [1304, 164] width 103 height 20
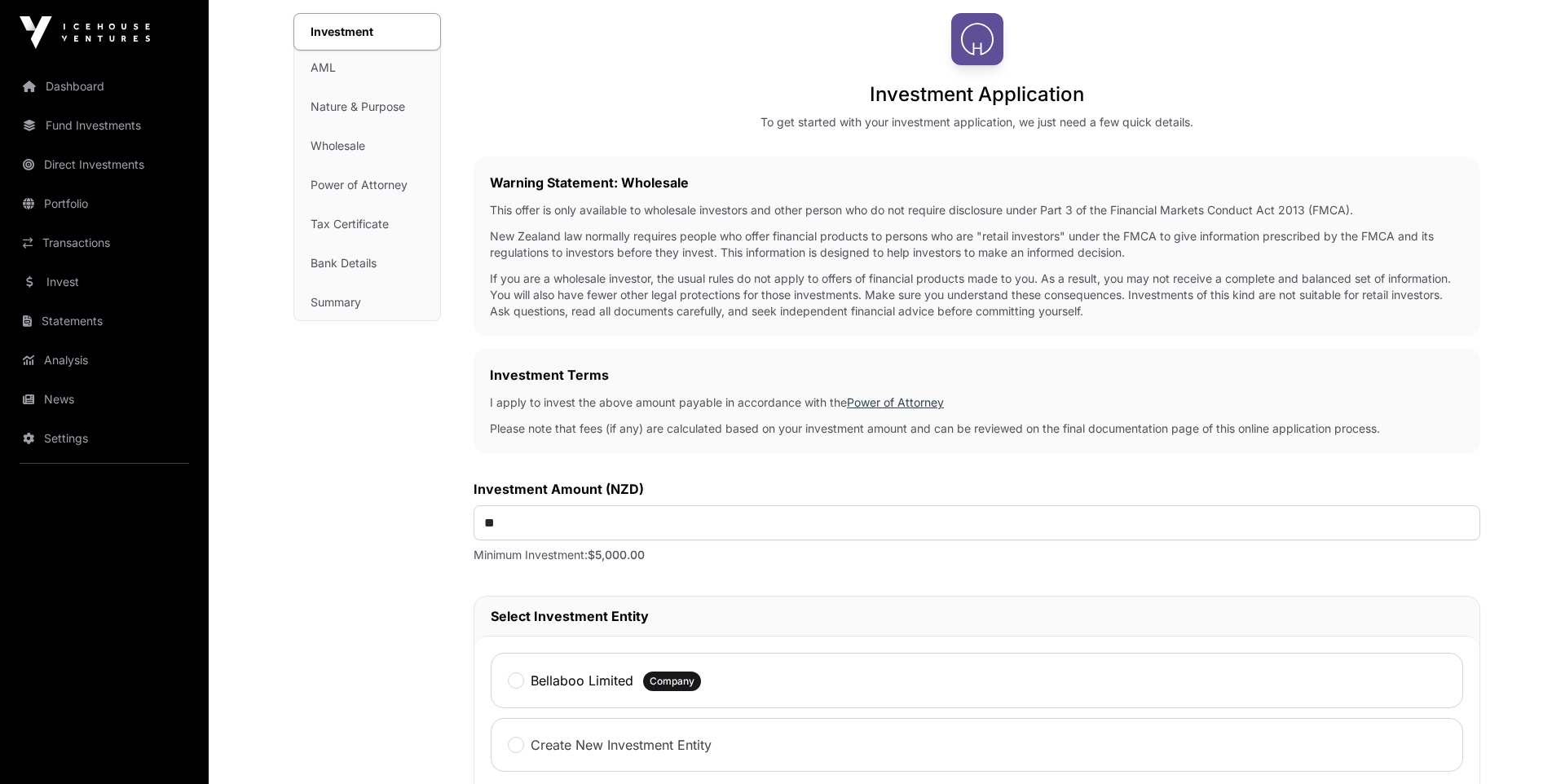
scroll to position [134, 0]
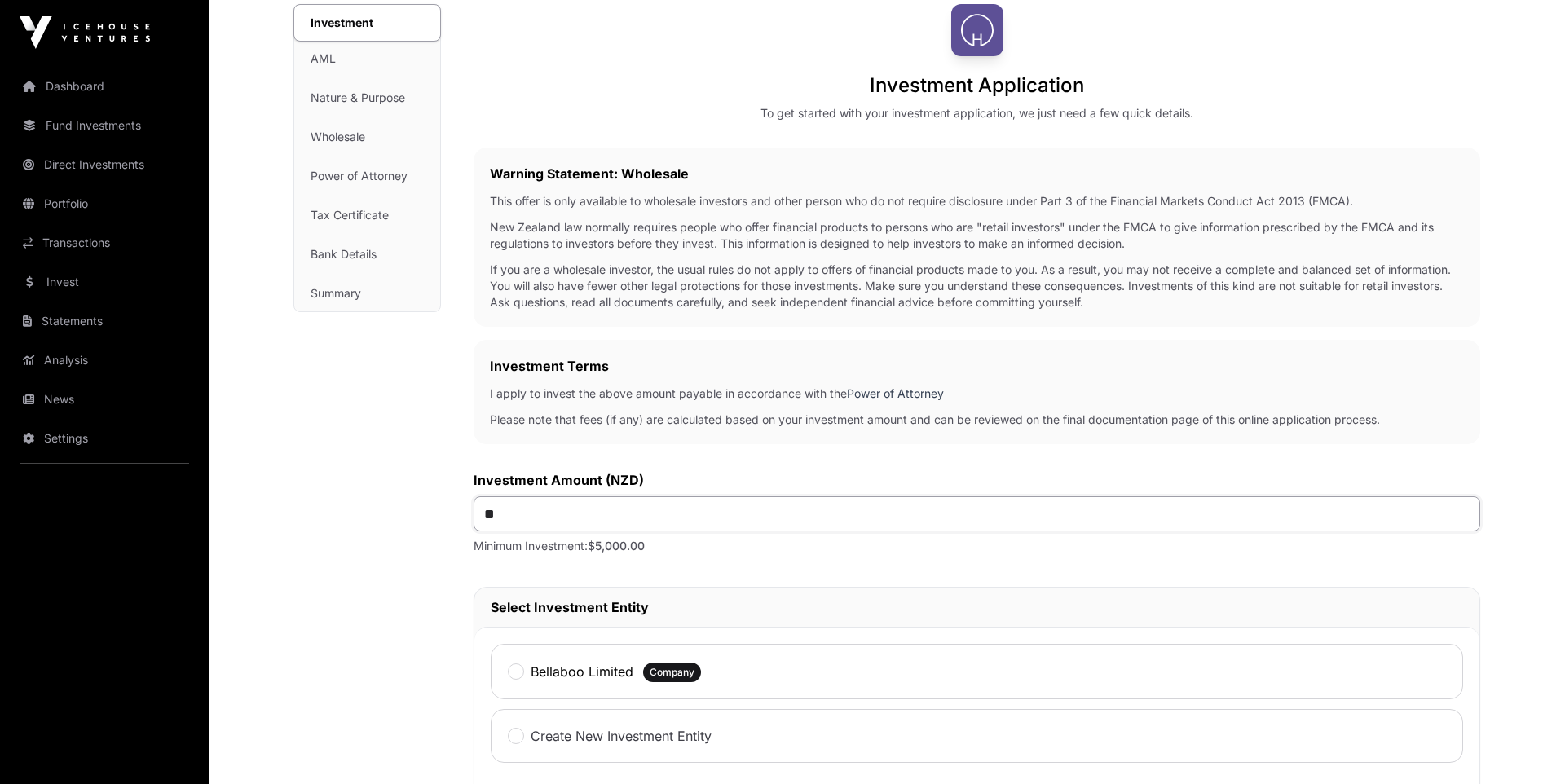
click at [589, 510] on input "**" at bounding box center [976, 514] width 1006 height 35
drag, startPoint x: 542, startPoint y: 522, endPoint x: 428, endPoint y: 519, distance: 114.0
click at [428, 519] on div "Investment AML Nature & Purpose Wholesale Power of Attorney Tax Certificate Ban…" at bounding box center [886, 596] width 1186 height 1183
type input "*******"
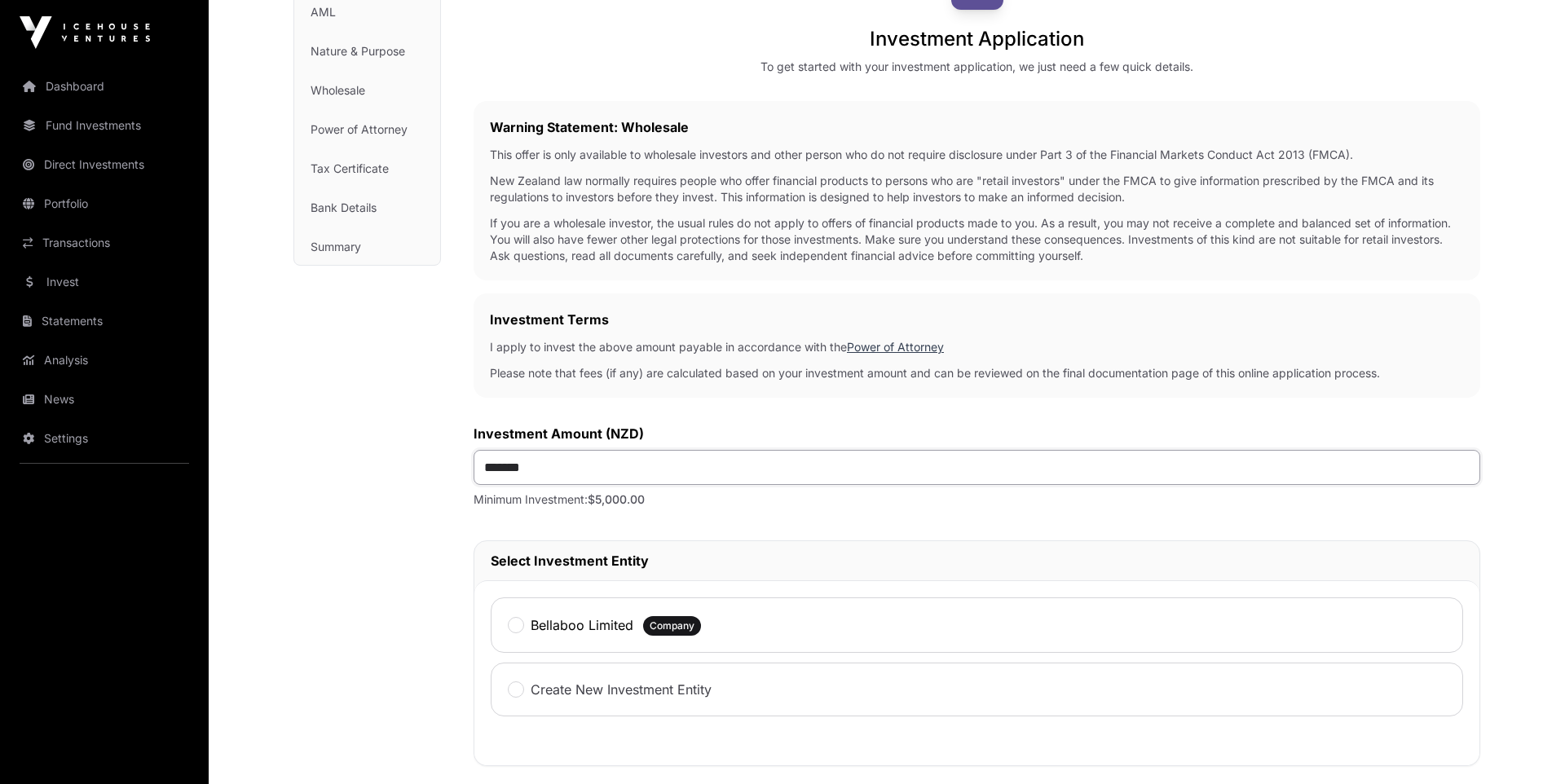
scroll to position [192, 0]
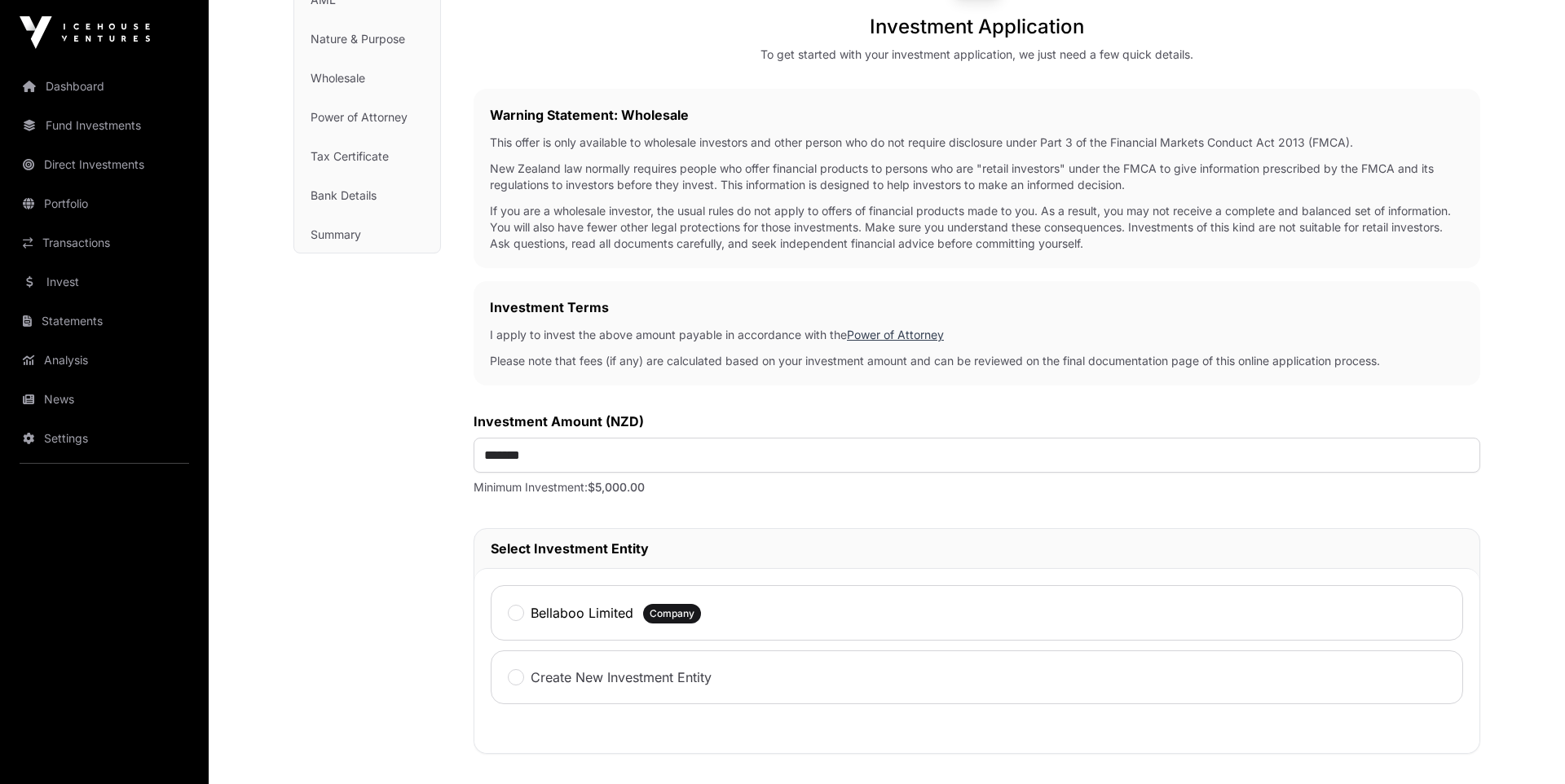
click at [559, 618] on label "Bellaboo Limited" at bounding box center [581, 613] width 103 height 20
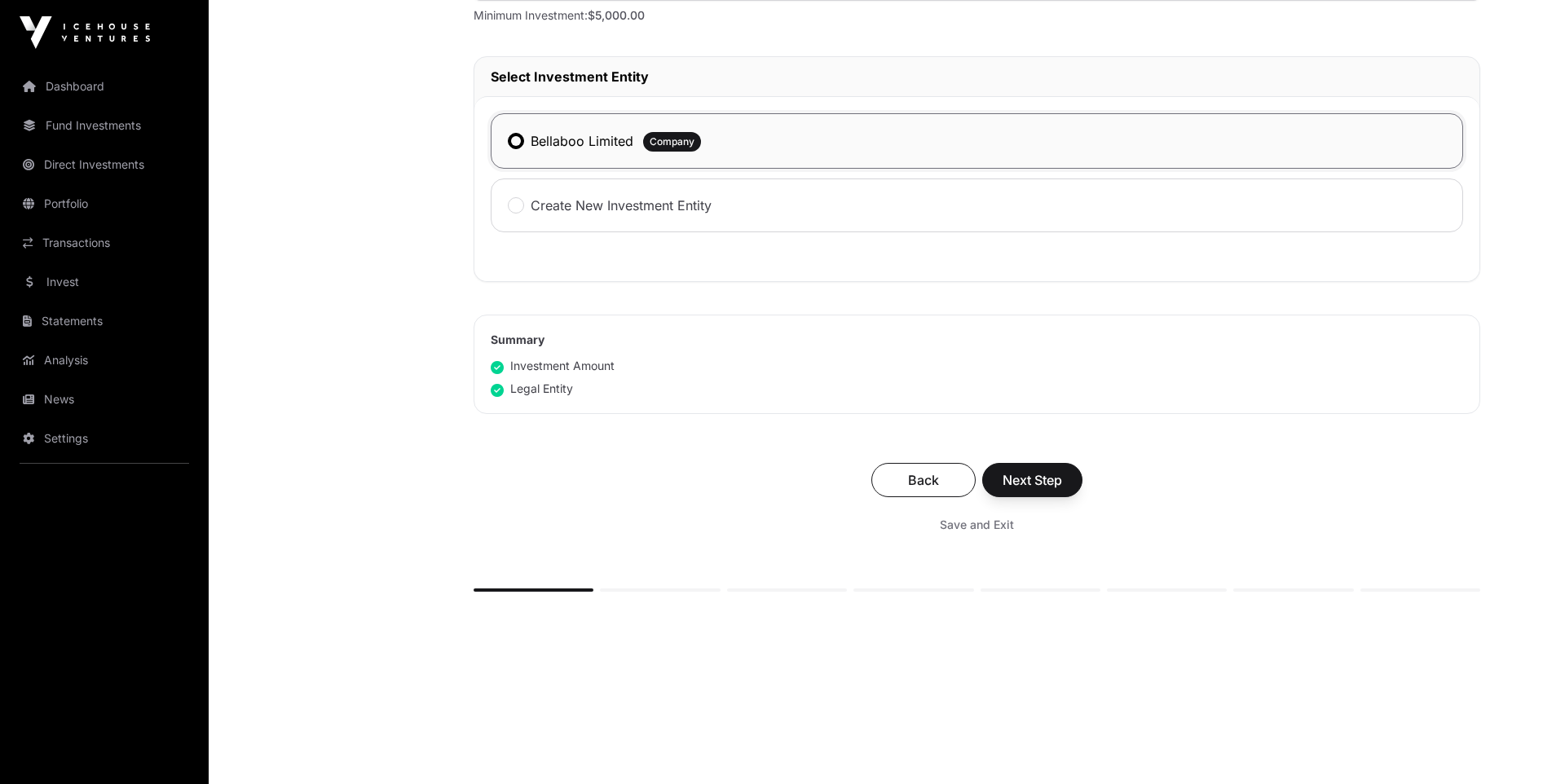
scroll to position [676, 0]
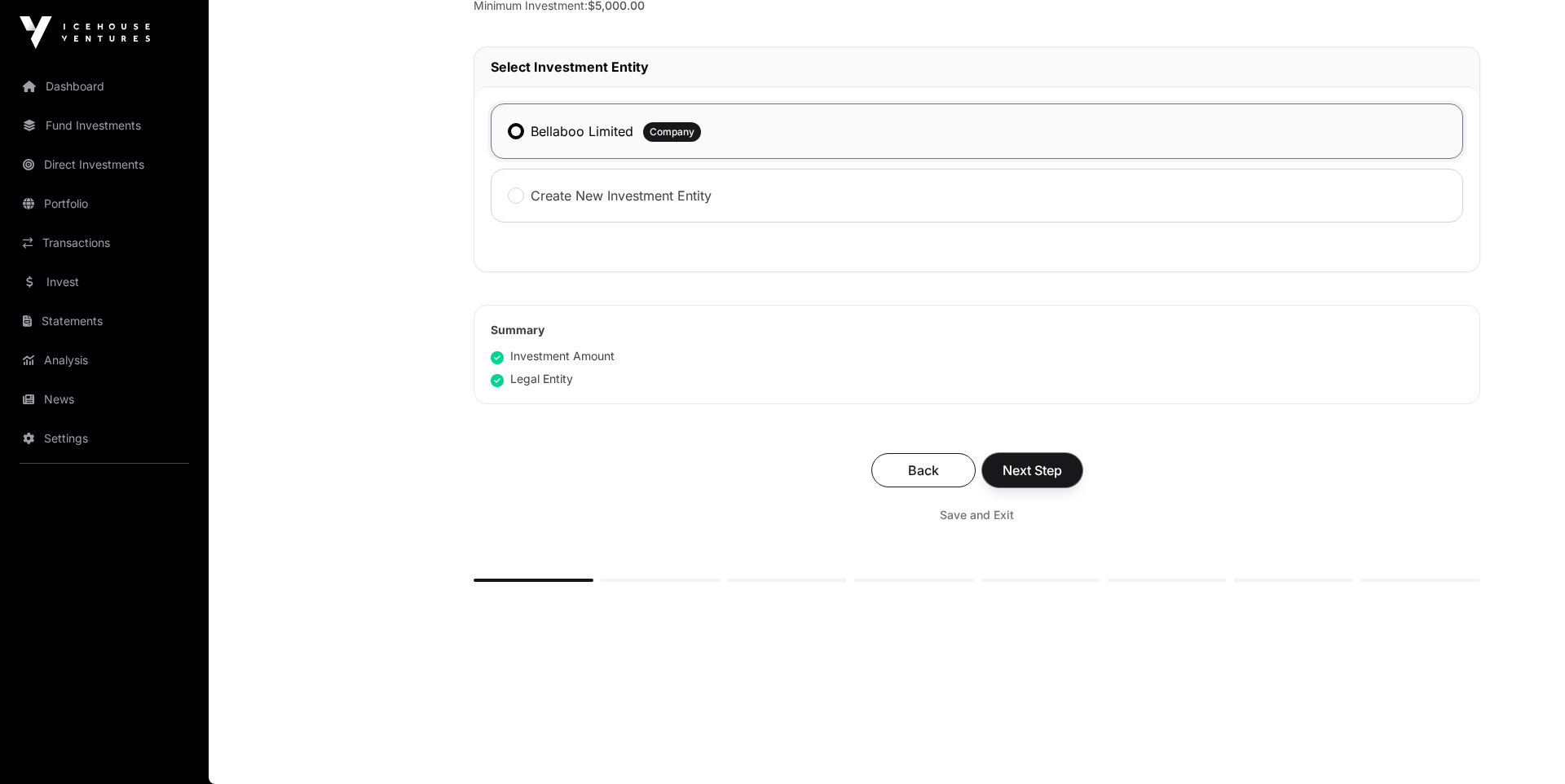
click at [1050, 471] on span "Next Step" at bounding box center [1032, 470] width 59 height 20
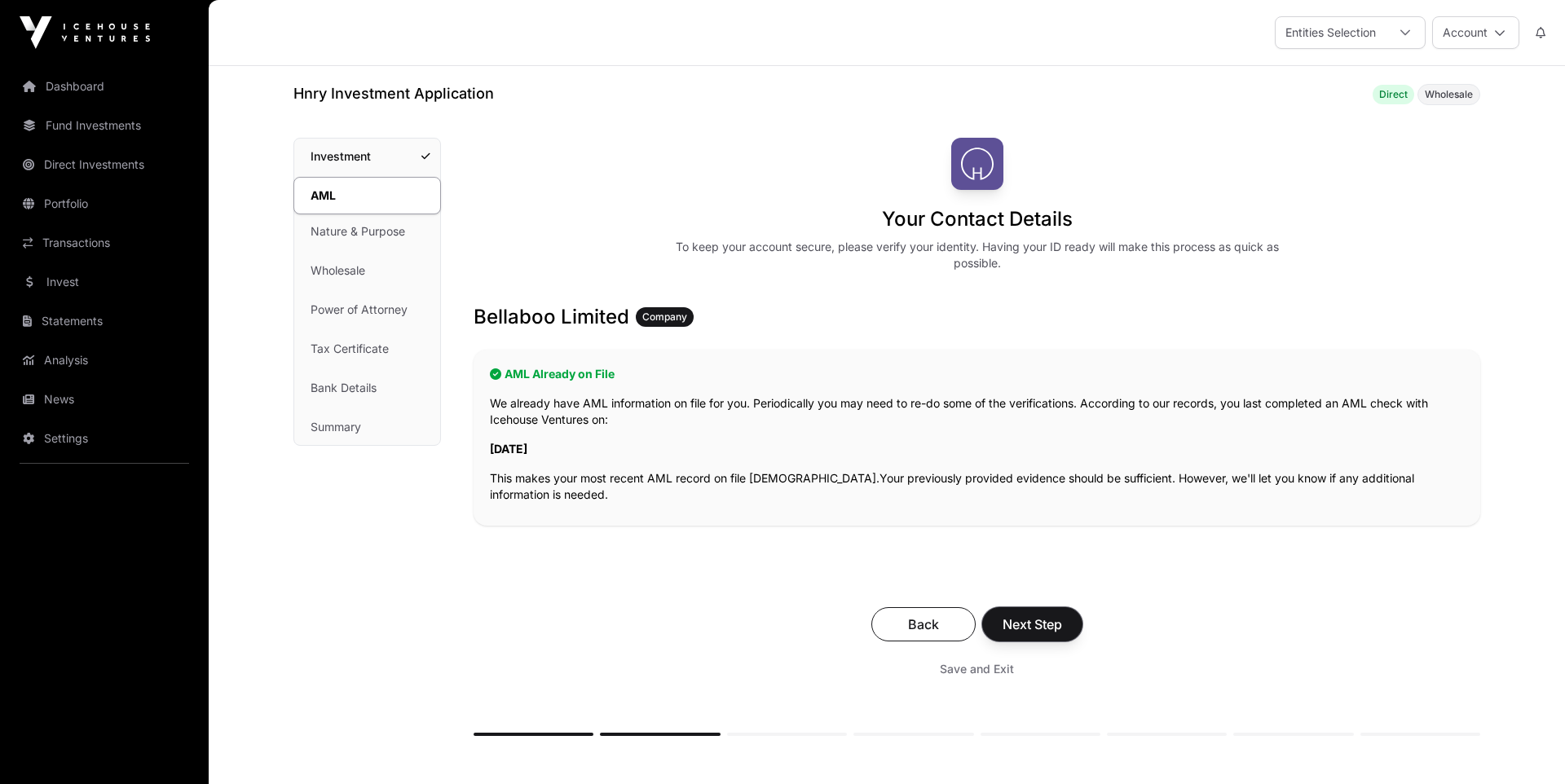
click at [1031, 627] on span "Next Step" at bounding box center [1032, 625] width 59 height 20
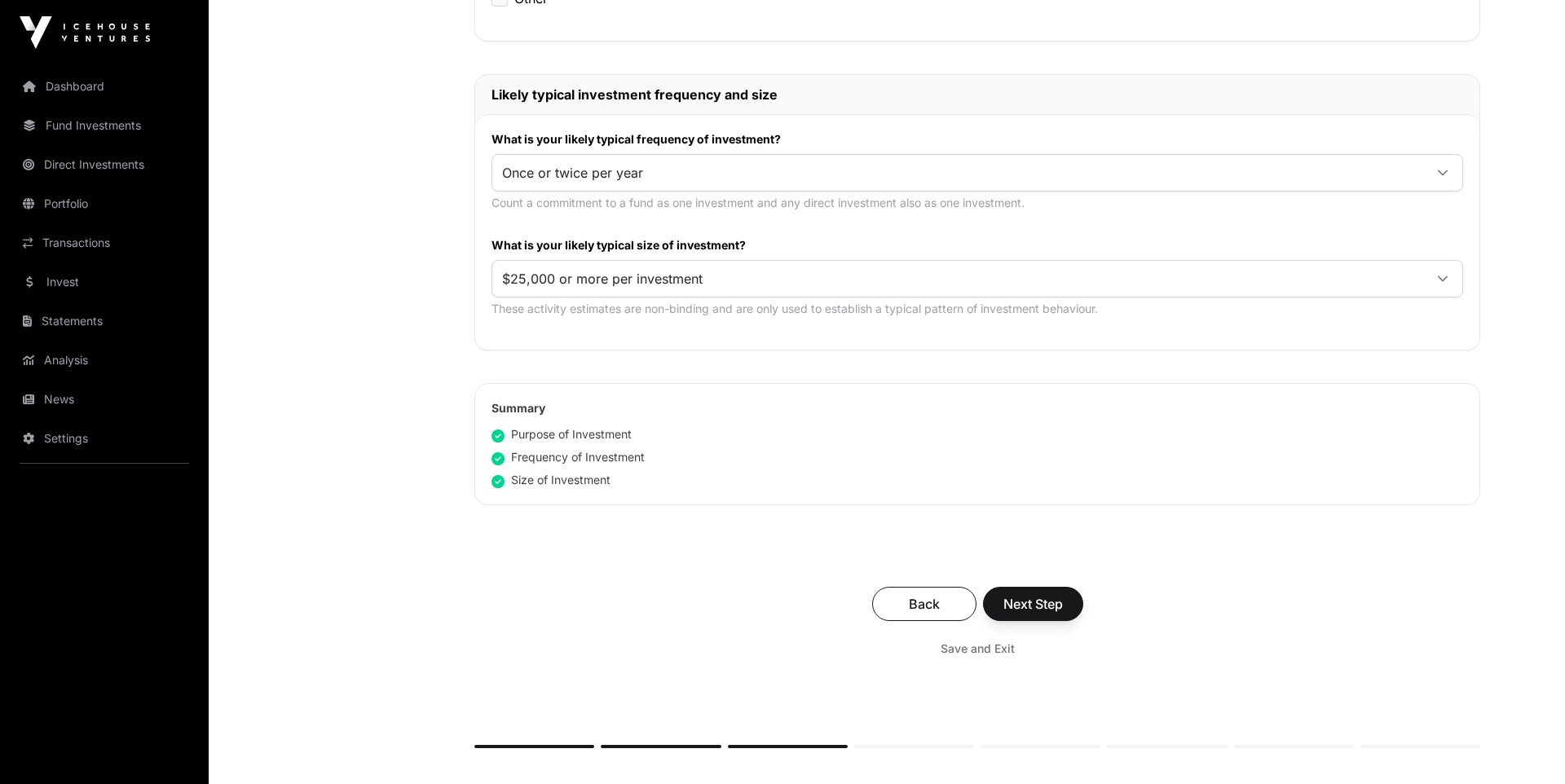
scroll to position [760, 0]
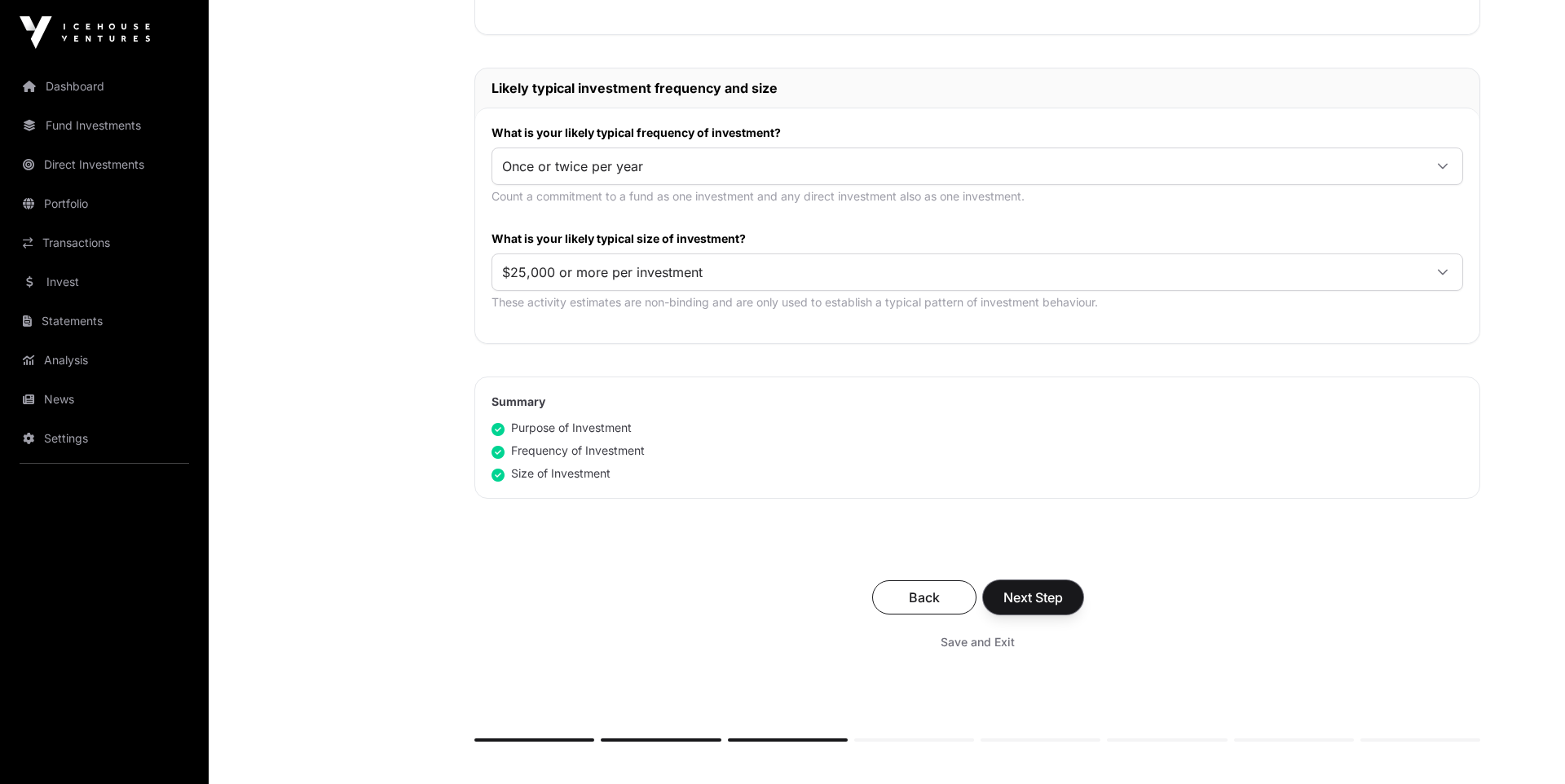
click at [1041, 602] on span "Next Step" at bounding box center [1032, 597] width 59 height 20
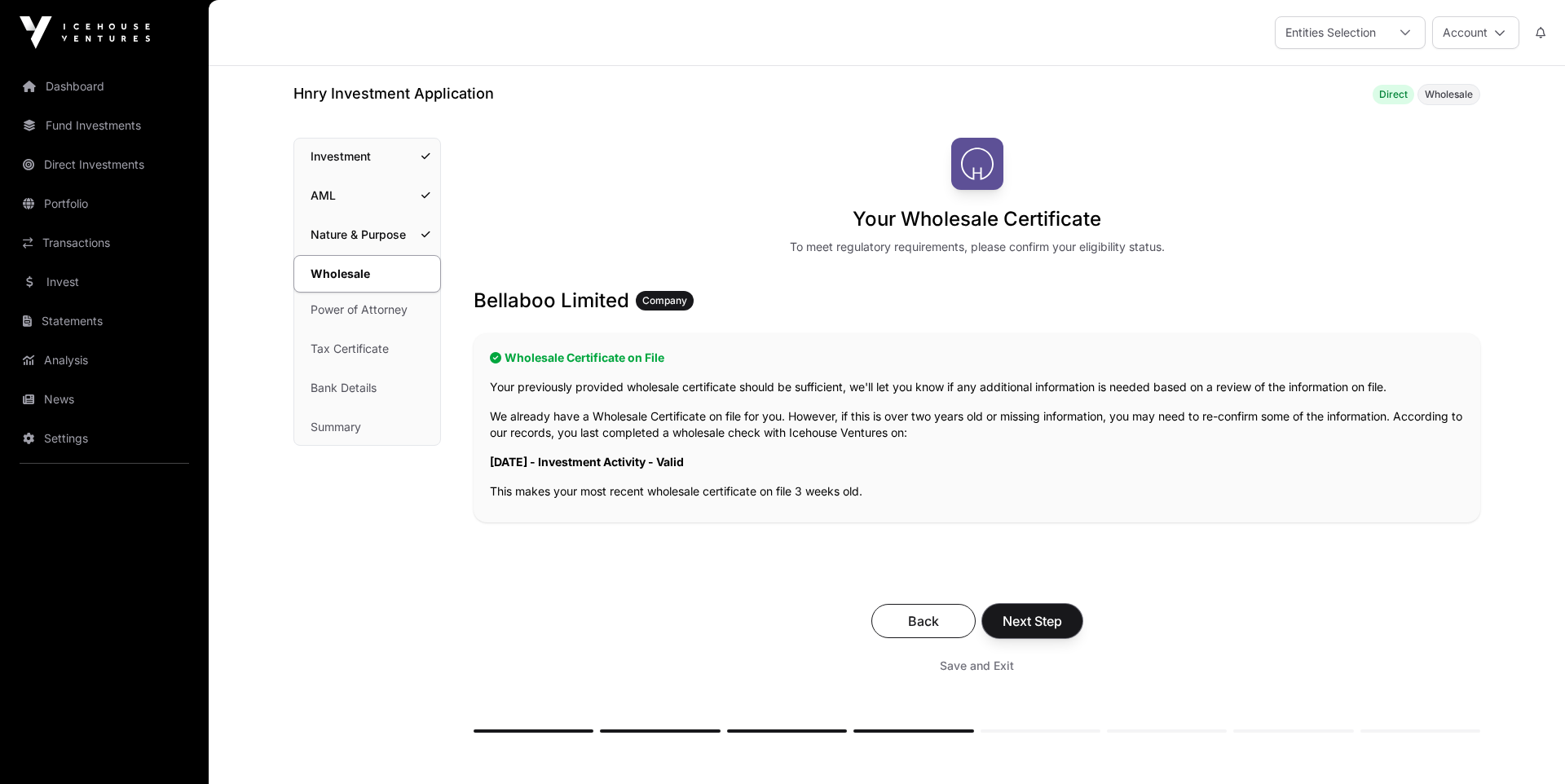
click at [1041, 610] on button "Next Step" at bounding box center [1032, 621] width 100 height 35
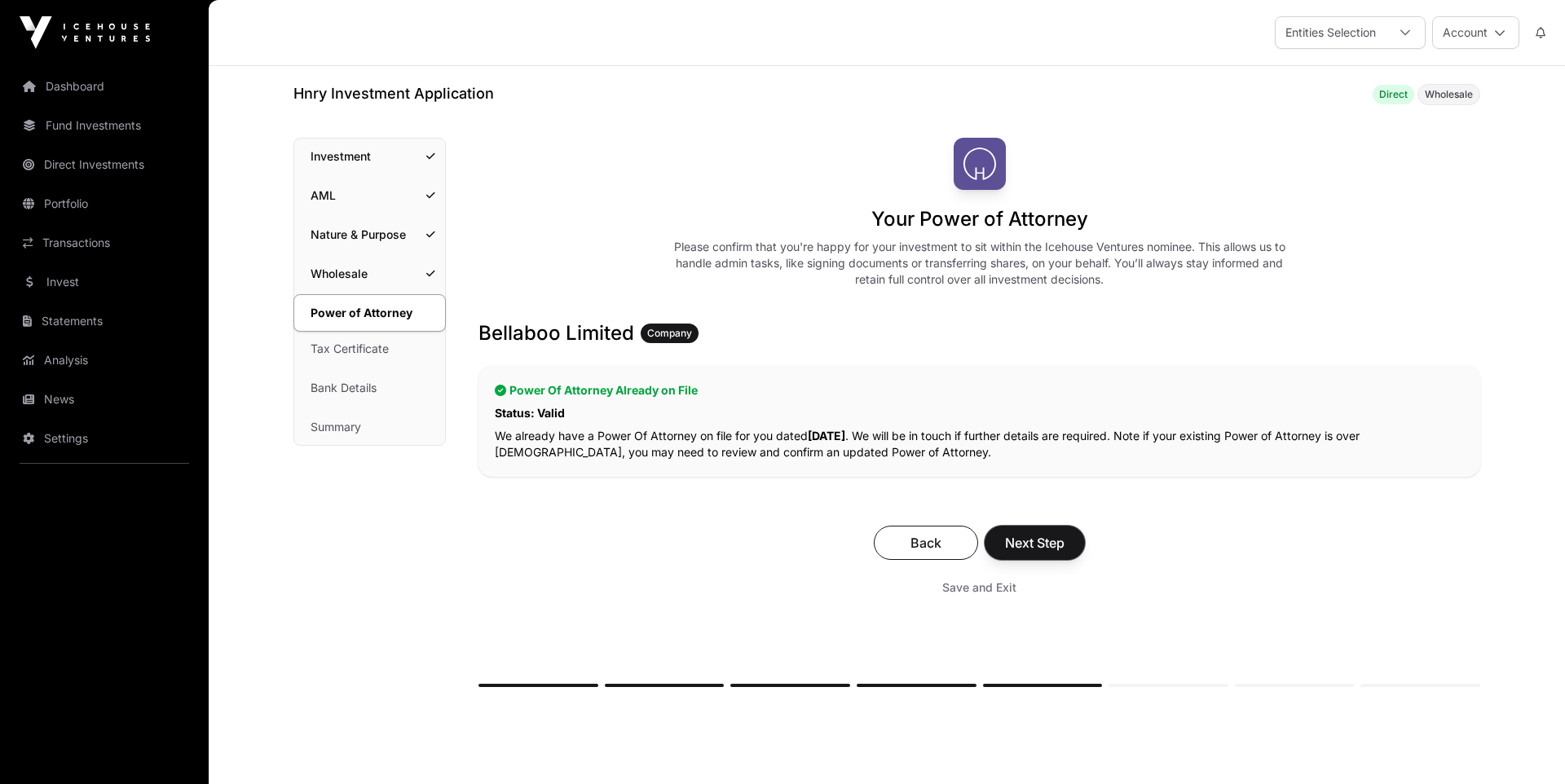
click at [1047, 543] on span "Next Step" at bounding box center [1034, 542] width 59 height 20
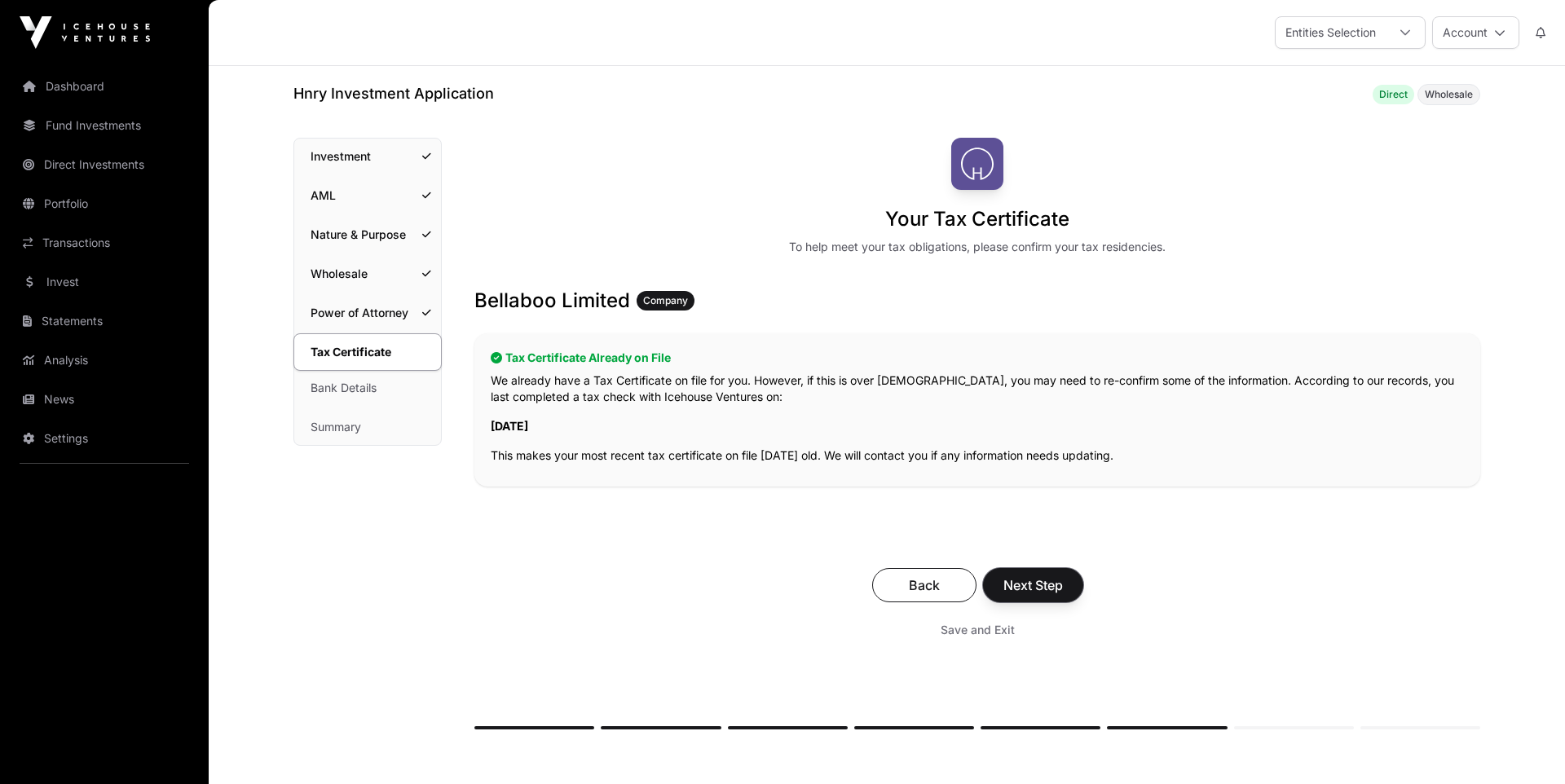
click at [1050, 593] on span "Next Step" at bounding box center [1032, 585] width 59 height 20
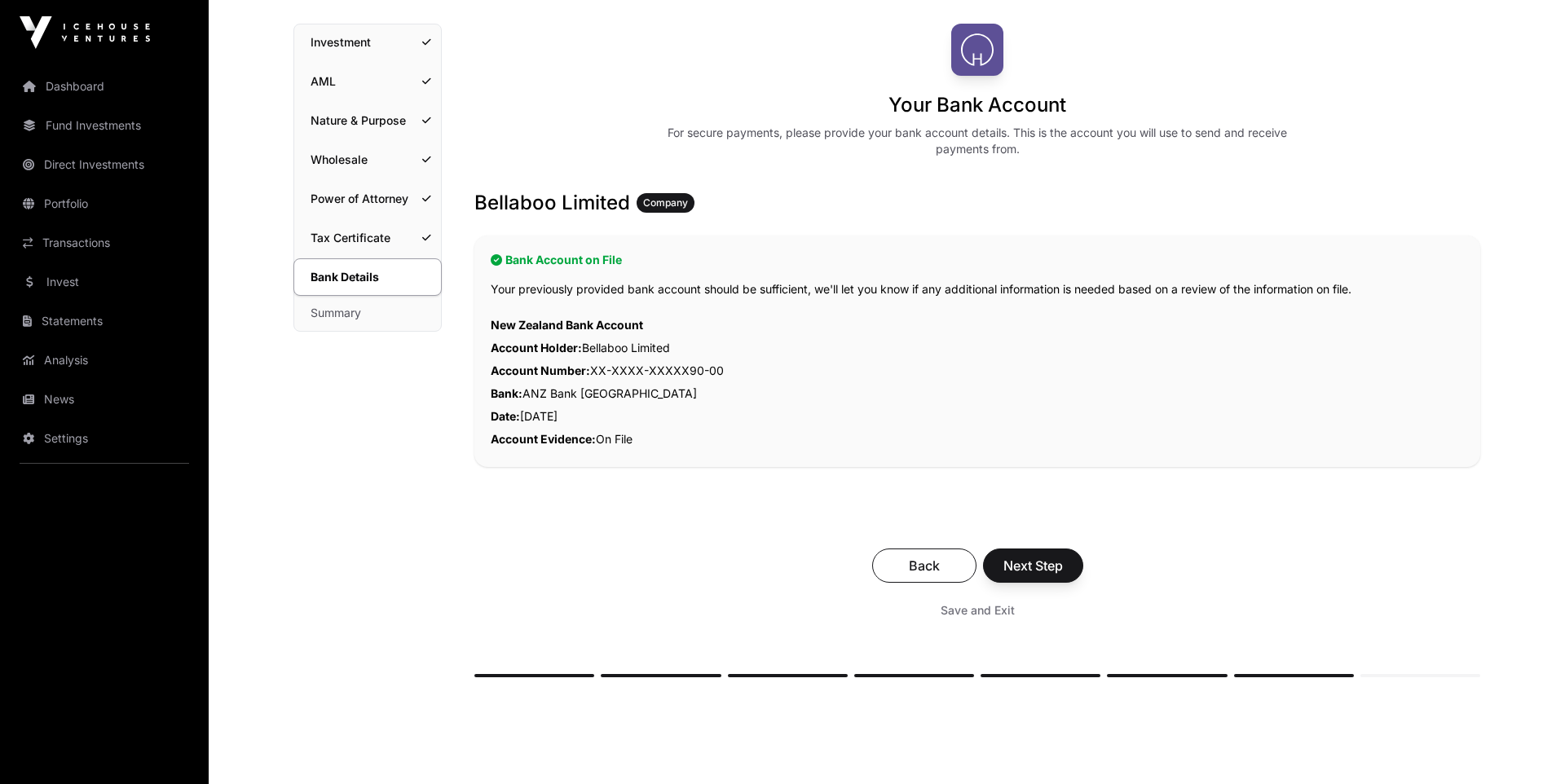
scroll to position [127, 0]
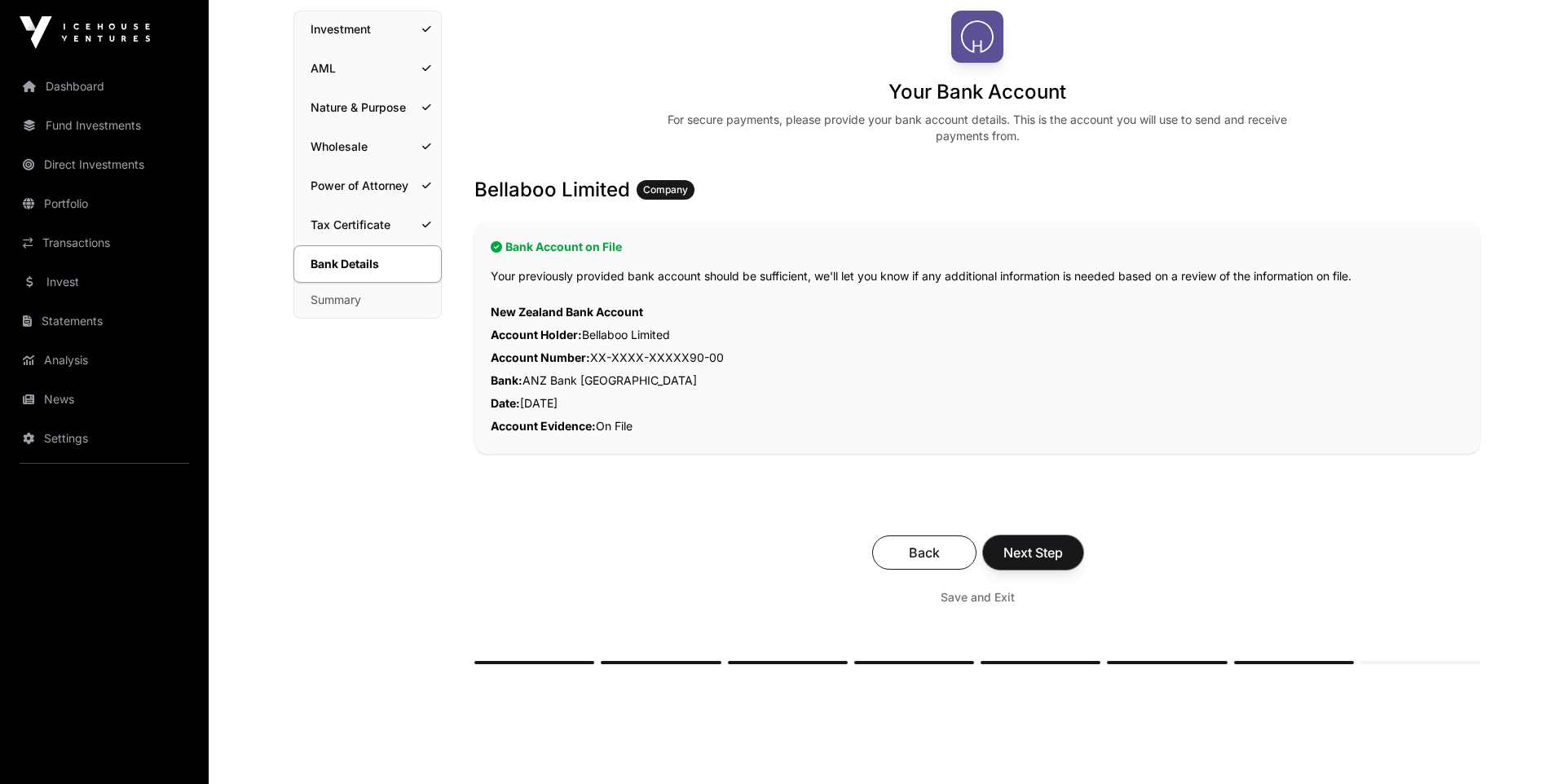
click at [1059, 560] on span "Next Step" at bounding box center [1032, 552] width 59 height 20
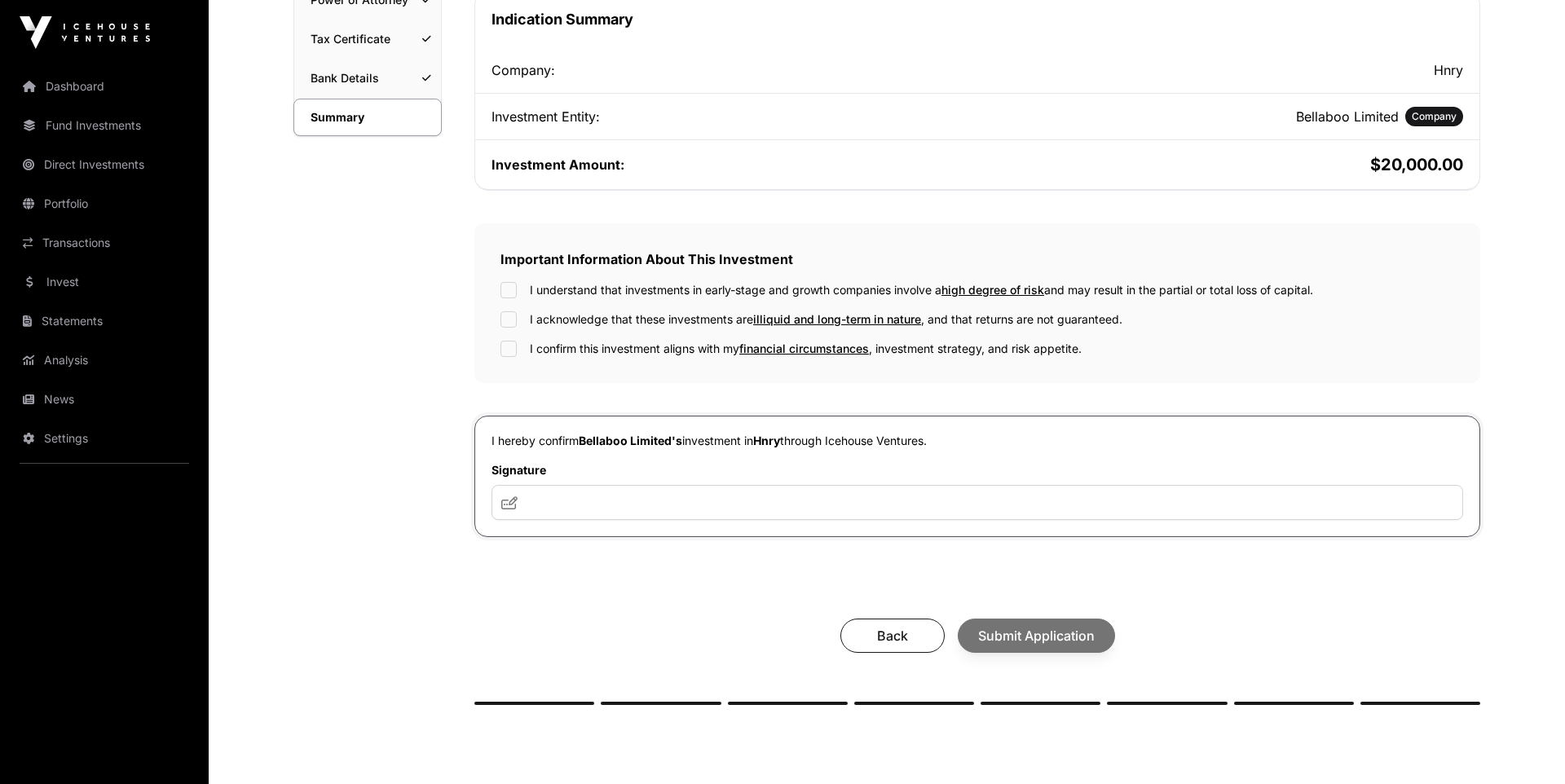
scroll to position [321, 0]
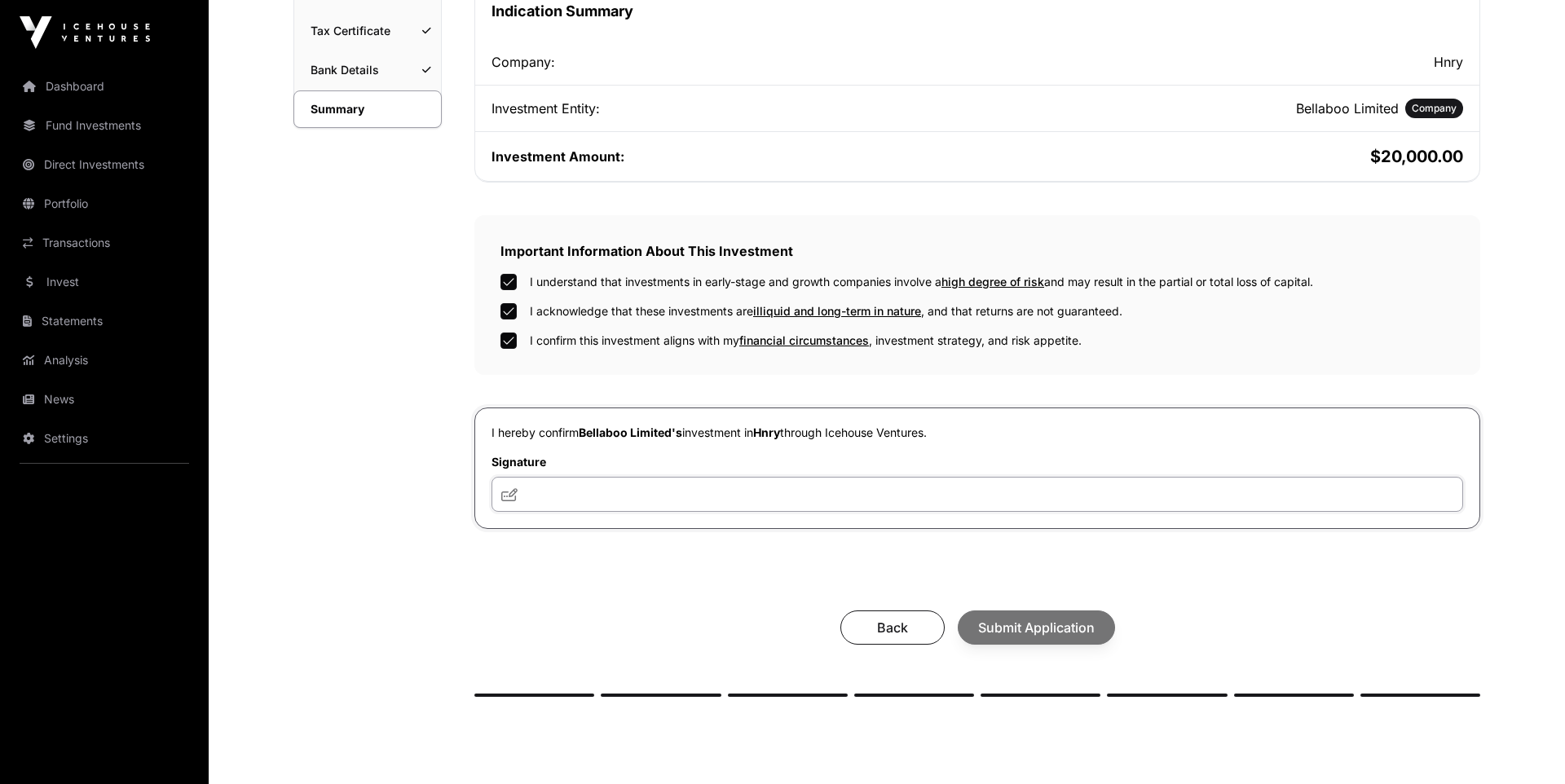
click at [595, 486] on input "text" at bounding box center [977, 494] width 972 height 35
type input "**********"
click at [1047, 632] on span "Submit Application" at bounding box center [1036, 627] width 117 height 20
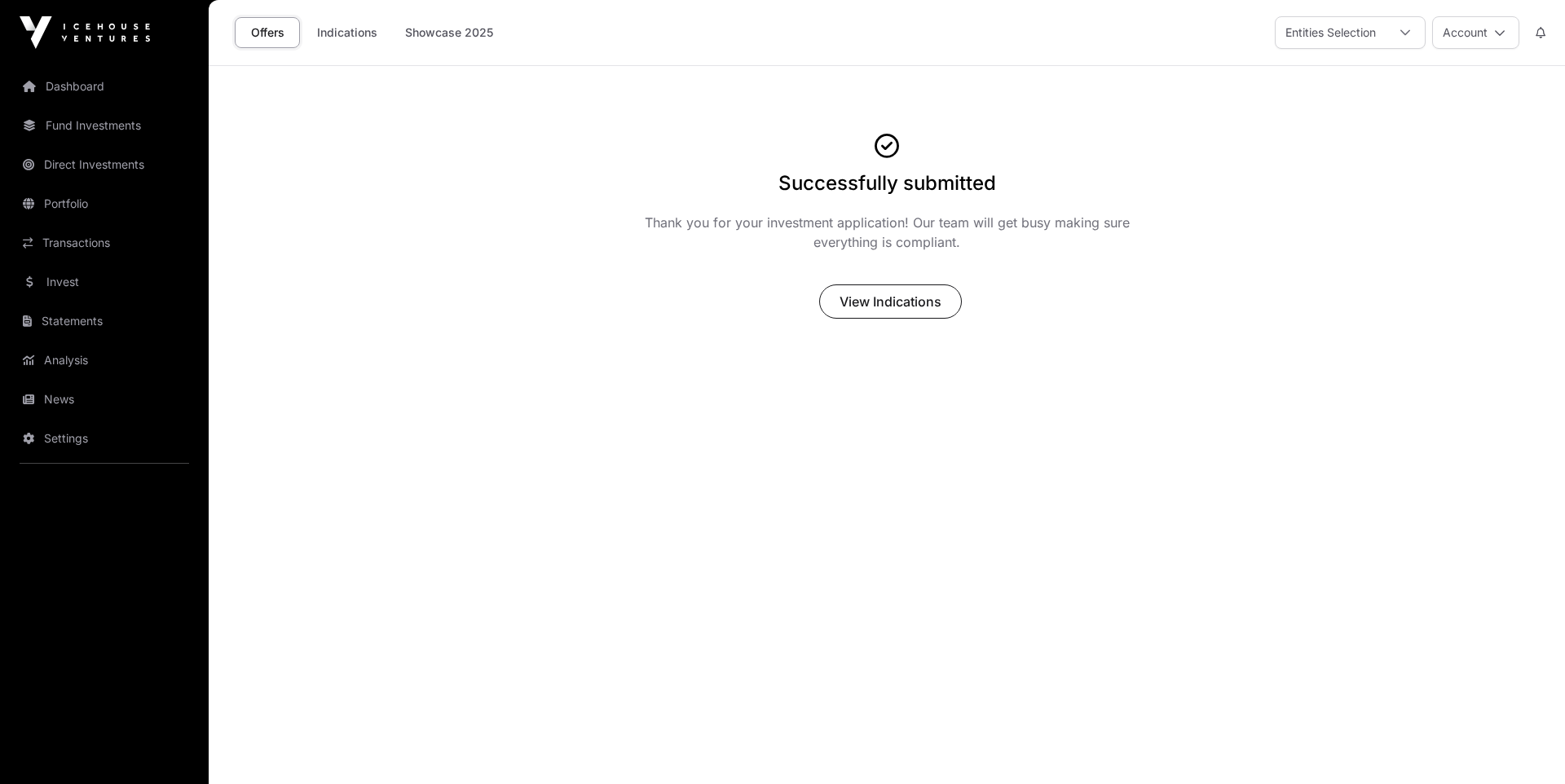
click at [61, 92] on link "Dashboard" at bounding box center [104, 86] width 182 height 36
